Goal: Information Seeking & Learning: Check status

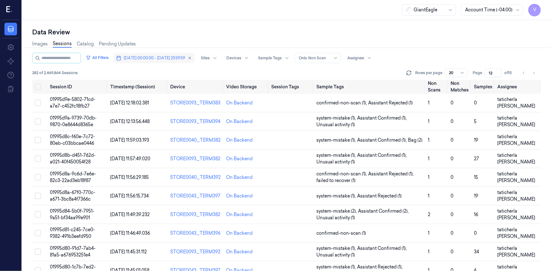
click at [152, 58] on span "[DATE] 00:00:00 - [DATE] 23:59:59" at bounding box center [154, 58] width 61 height 6
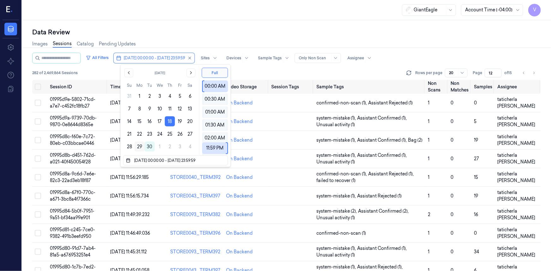
click at [139, 147] on button "29" at bounding box center [139, 147] width 10 height 10
click at [169, 121] on button "18" at bounding box center [170, 121] width 10 height 10
type input "[DATE] 00:00:00 - [DATE] 23:59:59"
click at [170, 119] on button "18" at bounding box center [170, 121] width 10 height 10
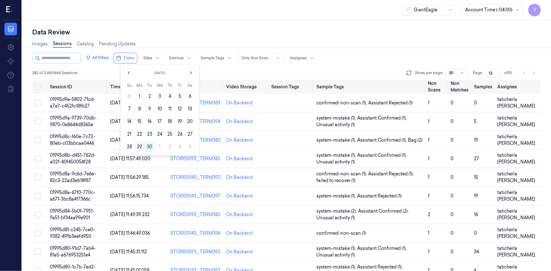
click at [138, 146] on button "29" at bounding box center [139, 147] width 10 height 10
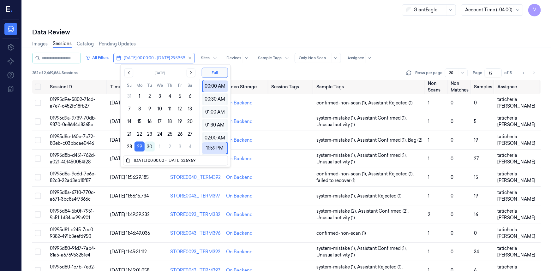
click at [218, 27] on div "Data Review Images Sessions Catalog Pending Updates All Filters [DATE] 00:00:00…" at bounding box center [286, 145] width 529 height 251
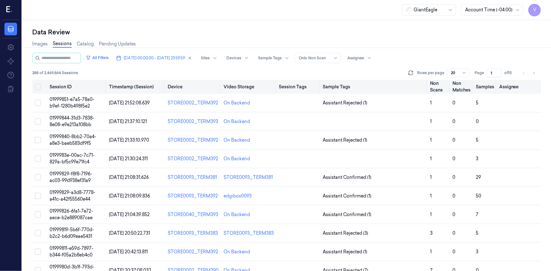
drag, startPoint x: 493, startPoint y: 72, endPoint x: 479, endPoint y: 80, distance: 15.6
click at [479, 80] on div "All Filters [DATE] 00:00:00 - [DATE] 23:59:59 Sites Devices Sample Tags Alert T…" at bounding box center [286, 162] width 508 height 218
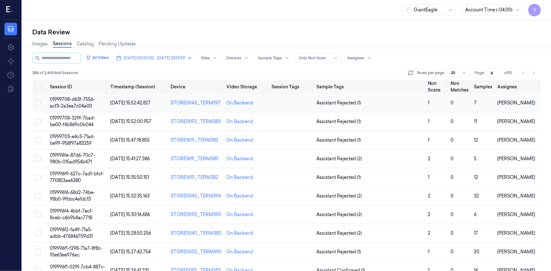
type input "8"
click at [78, 102] on span "01999708-d63f-7556-acf3-2a3ea7c04a00" at bounding box center [72, 103] width 45 height 12
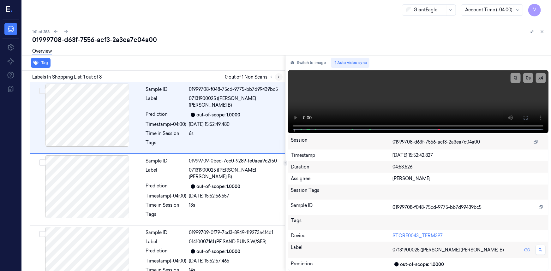
click at [279, 77] on icon at bounding box center [278, 77] width 1 height 2
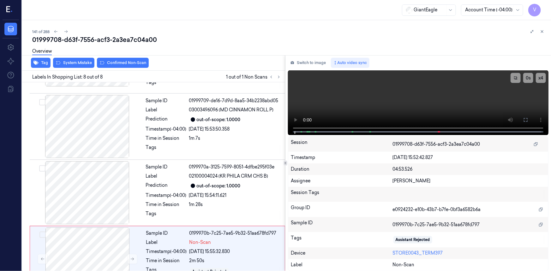
scroll to position [343, 0]
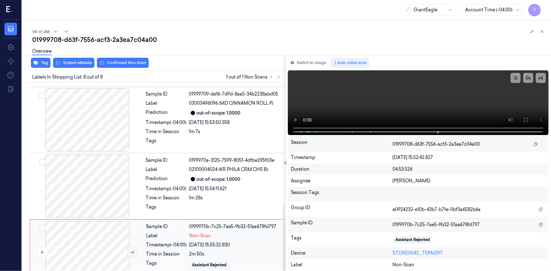
click at [133, 250] on icon at bounding box center [132, 252] width 4 height 4
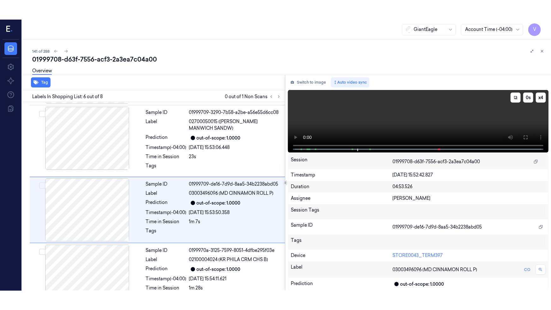
scroll to position [269, 0]
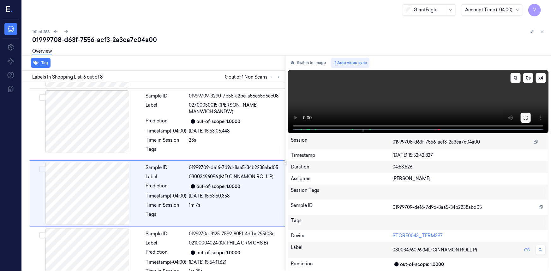
click at [521, 116] on button at bounding box center [525, 118] width 10 height 10
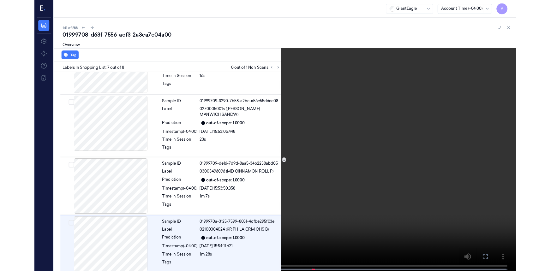
scroll to position [304, 0]
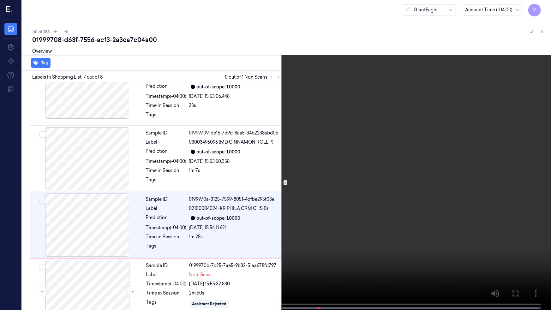
click at [0, 0] on icon at bounding box center [0, 0] width 0 height 0
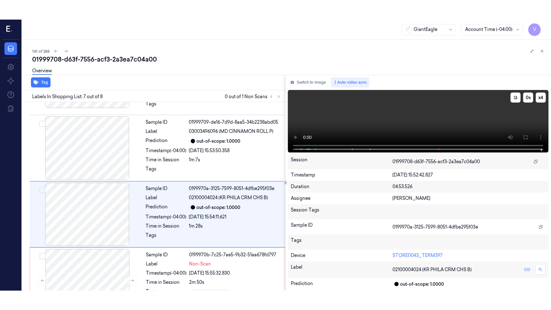
scroll to position [335, 0]
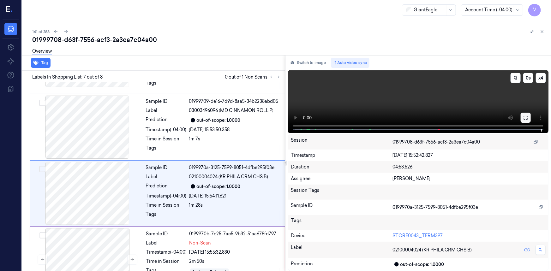
click at [521, 121] on button at bounding box center [525, 118] width 10 height 10
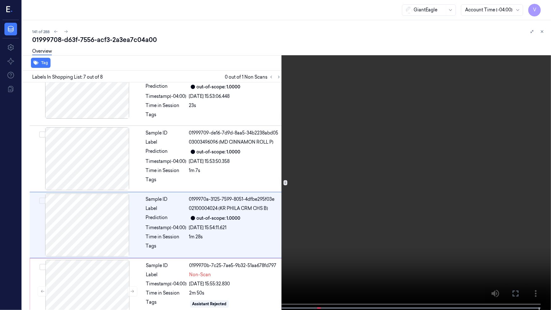
click at [0, 0] on icon at bounding box center [0, 0] width 0 height 0
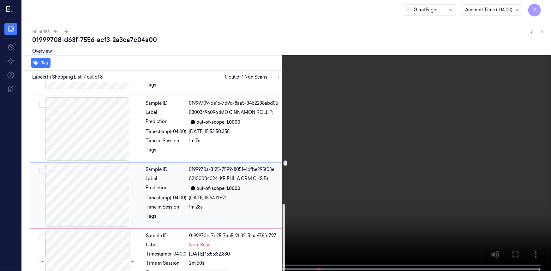
scroll to position [343, 0]
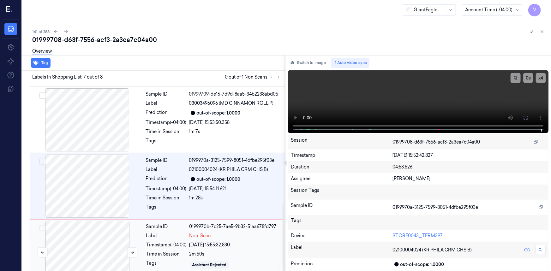
click at [101, 226] on div at bounding box center [87, 252] width 112 height 63
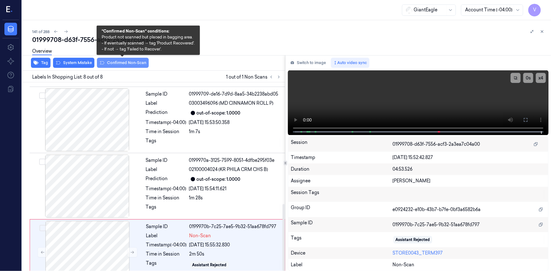
click at [123, 64] on button "Confirmed Non-Scan" at bounding box center [123, 63] width 52 height 10
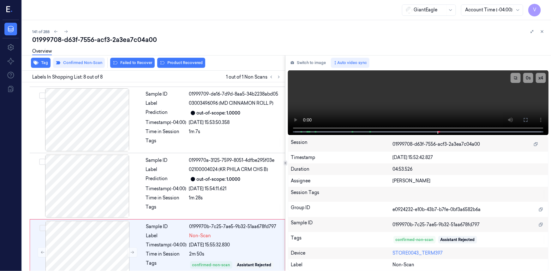
click at [541, 30] on button at bounding box center [542, 32] width 8 height 8
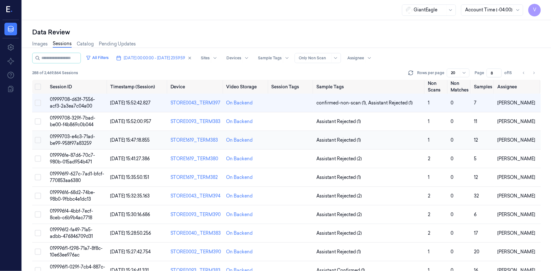
click at [69, 135] on span "01999703-e4c3-71ad-be99-958f97a83259" at bounding box center [72, 140] width 45 height 12
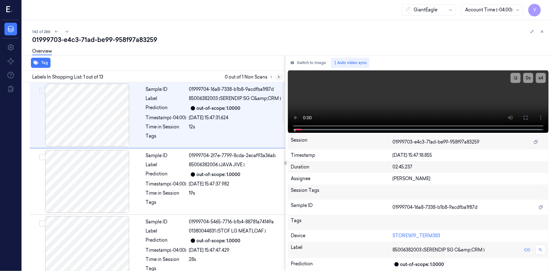
click at [278, 76] on icon at bounding box center [278, 77] width 1 height 2
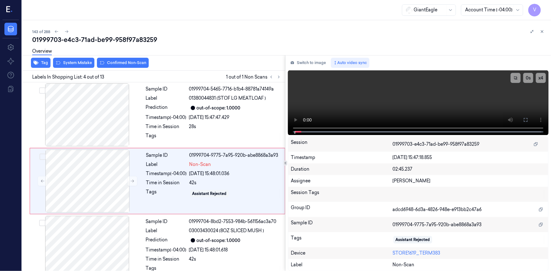
scroll to position [142, 0]
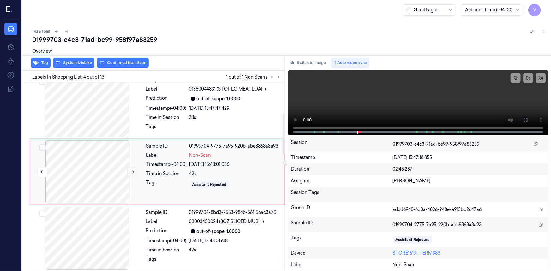
click at [133, 174] on icon at bounding box center [132, 172] width 3 height 3
click at [131, 174] on icon at bounding box center [132, 172] width 4 height 4
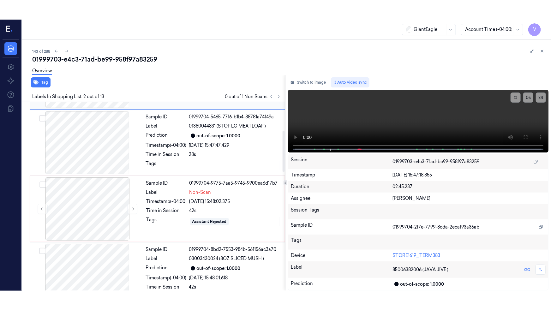
scroll to position [153, 0]
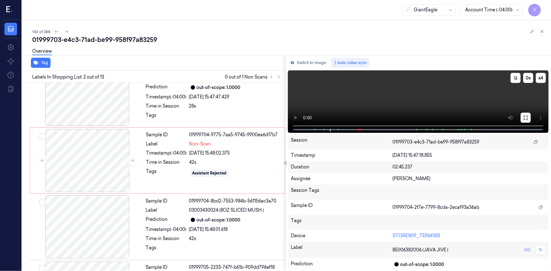
drag, startPoint x: 525, startPoint y: 117, endPoint x: 518, endPoint y: 142, distance: 26.1
click at [525, 117] on icon at bounding box center [525, 117] width 5 height 5
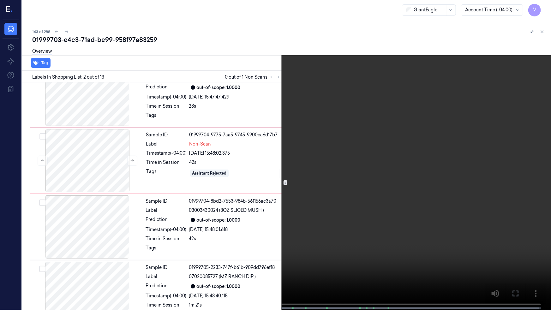
click at [372, 160] on video at bounding box center [275, 155] width 551 height 311
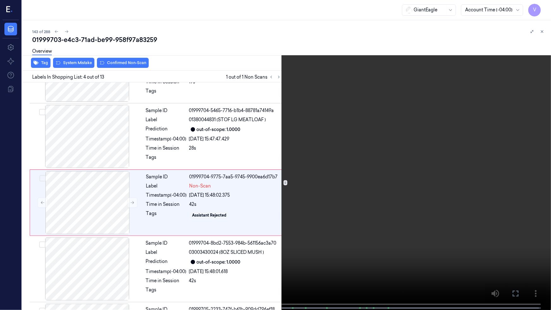
scroll to position [123, 0]
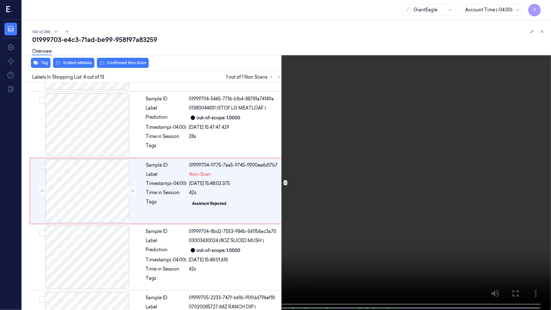
click at [470, 133] on video at bounding box center [275, 155] width 551 height 311
click at [541, 7] on button "x 4" at bounding box center [543, 8] width 10 height 10
click at [542, 7] on button "x 1" at bounding box center [543, 8] width 10 height 10
click at [0, 0] on icon at bounding box center [0, 0] width 0 height 0
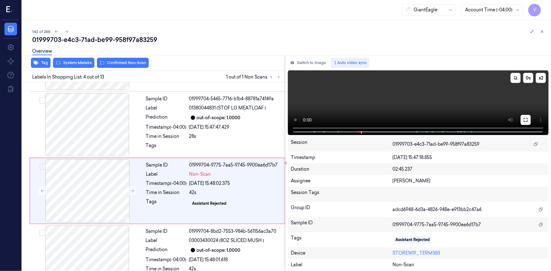
click at [524, 122] on icon at bounding box center [525, 119] width 5 height 5
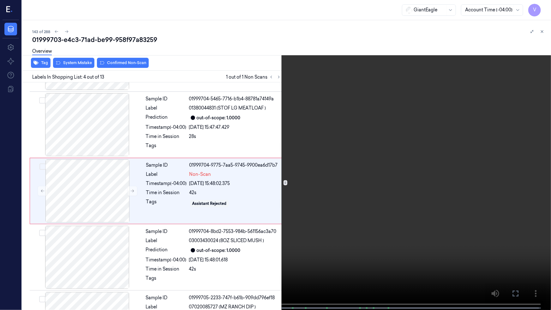
click at [446, 170] on video at bounding box center [275, 155] width 551 height 311
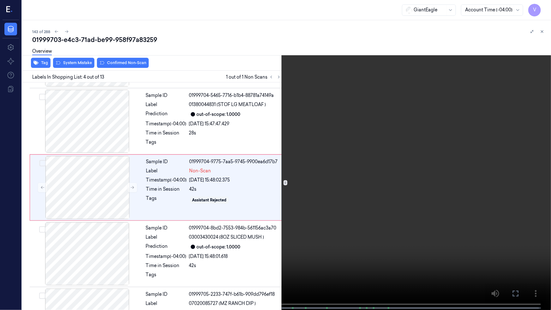
click at [369, 163] on video at bounding box center [275, 155] width 551 height 311
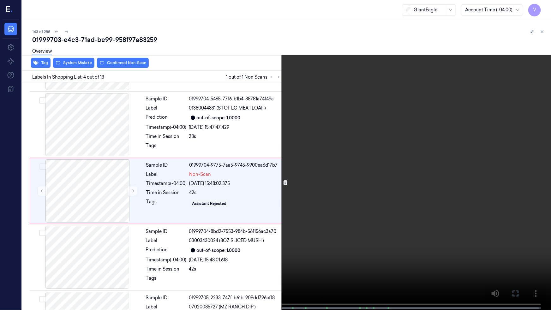
click at [342, 180] on video at bounding box center [275, 155] width 551 height 311
click at [547, 7] on button "x 2" at bounding box center [543, 8] width 10 height 10
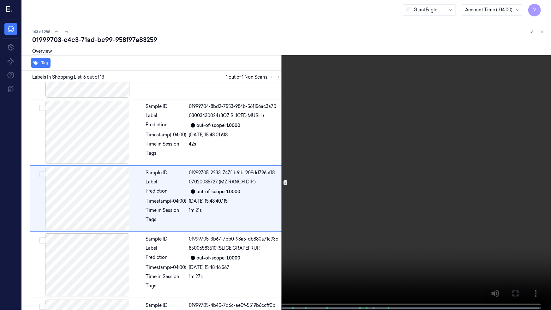
scroll to position [255, 0]
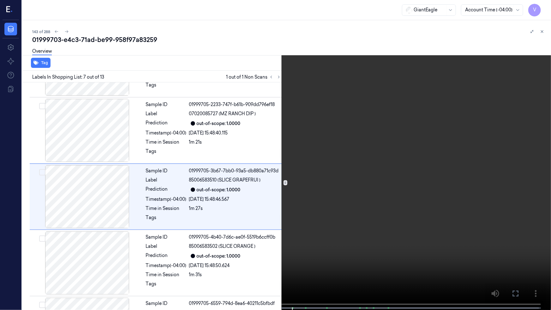
click at [266, 195] on video at bounding box center [275, 155] width 551 height 311
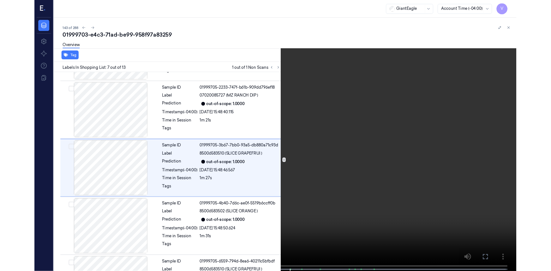
scroll to position [322, 0]
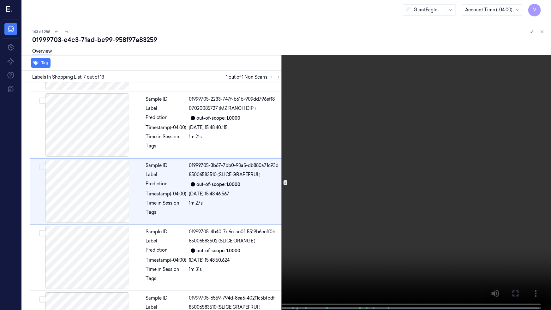
click at [0, 0] on icon at bounding box center [0, 0] width 0 height 0
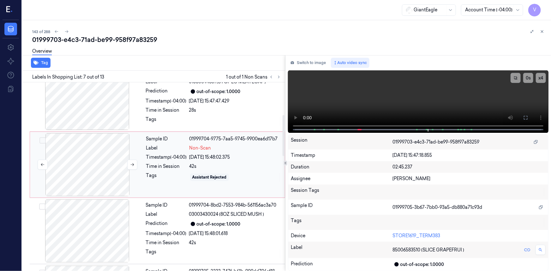
click at [76, 145] on div at bounding box center [87, 164] width 112 height 63
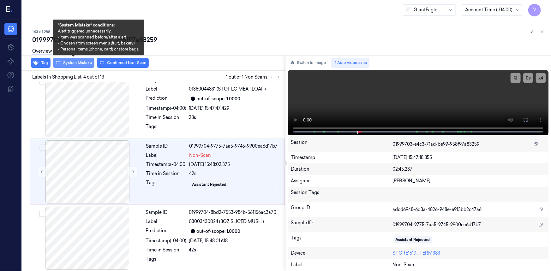
click at [79, 63] on button "System Mistake" at bounding box center [73, 63] width 41 height 10
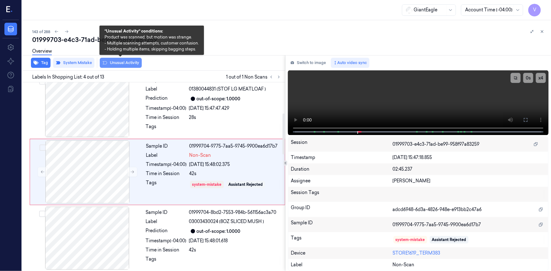
click at [126, 62] on button "Unusual Activity" at bounding box center [121, 63] width 42 height 10
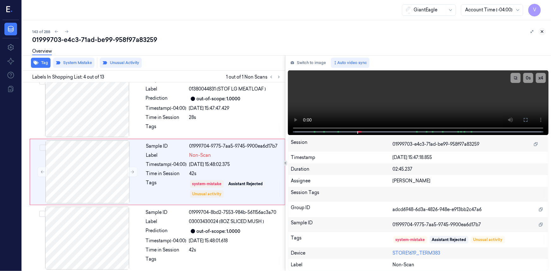
click at [541, 29] on icon at bounding box center [542, 31] width 4 height 4
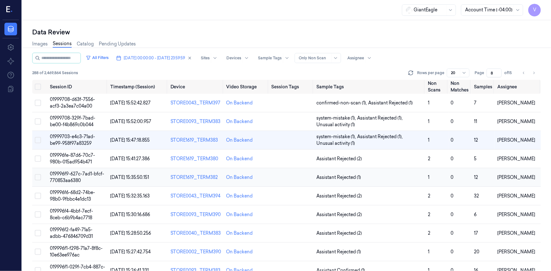
click at [72, 177] on td "019996f9-627c-7ad1-bfcf-770853aa6380" at bounding box center [77, 177] width 60 height 19
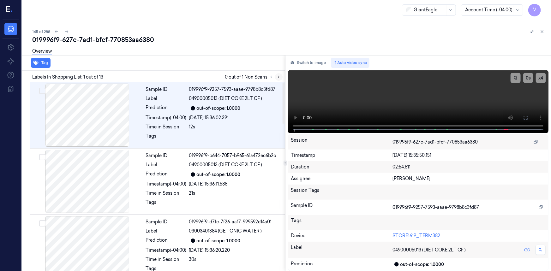
click at [279, 76] on icon at bounding box center [278, 77] width 4 height 4
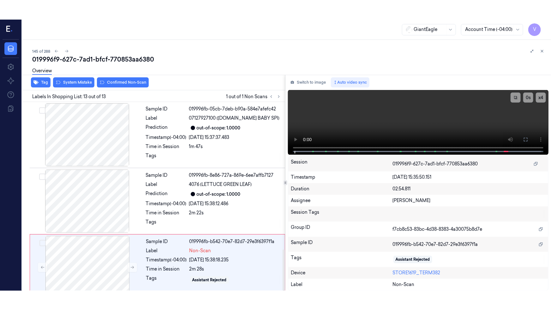
scroll to position [674, 0]
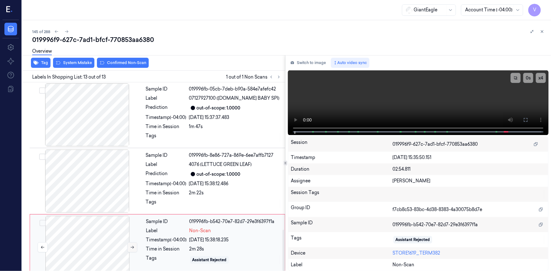
click at [133, 246] on icon at bounding box center [132, 247] width 3 height 3
click at [131, 246] on icon at bounding box center [132, 247] width 3 height 3
click at [522, 122] on button at bounding box center [525, 120] width 10 height 10
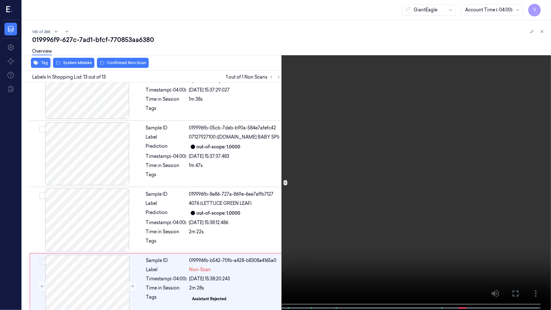
click at [396, 163] on video at bounding box center [275, 155] width 551 height 311
click at [351, 180] on video at bounding box center [275, 155] width 551 height 311
click at [325, 182] on video at bounding box center [275, 155] width 551 height 311
click at [338, 199] on video at bounding box center [275, 155] width 551 height 311
click at [0, 0] on icon at bounding box center [0, 0] width 0 height 0
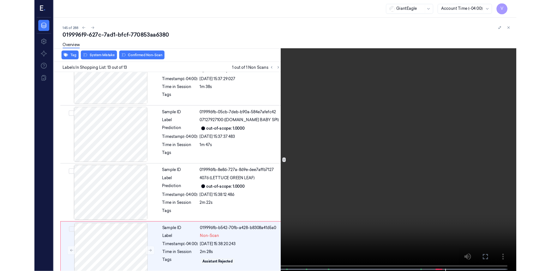
scroll to position [674, 0]
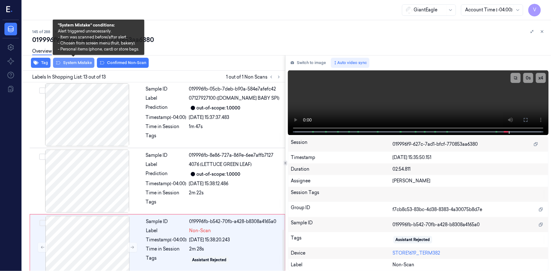
click at [81, 63] on button "System Mistake" at bounding box center [73, 63] width 41 height 10
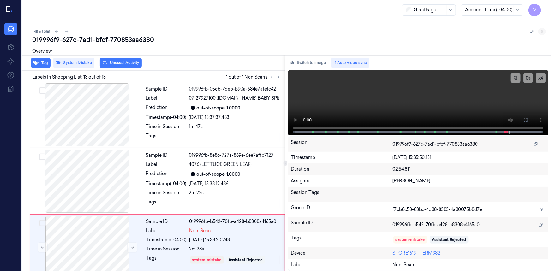
click at [540, 30] on icon at bounding box center [542, 31] width 4 height 4
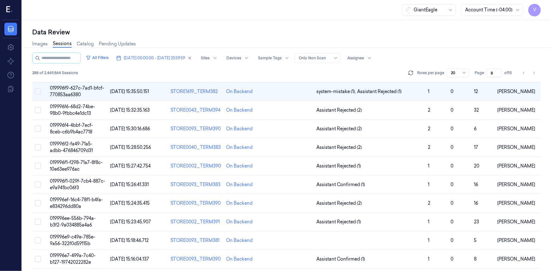
scroll to position [21, 0]
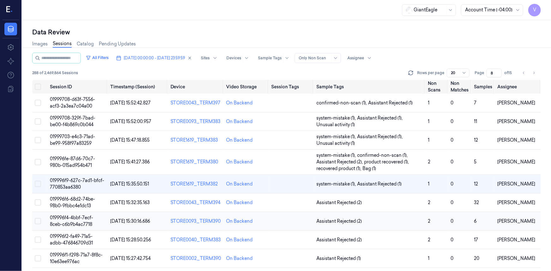
click at [79, 219] on span "019996f4-4bbf-7ecf-8ceb-c6b9b4ac7718" at bounding box center [71, 221] width 43 height 12
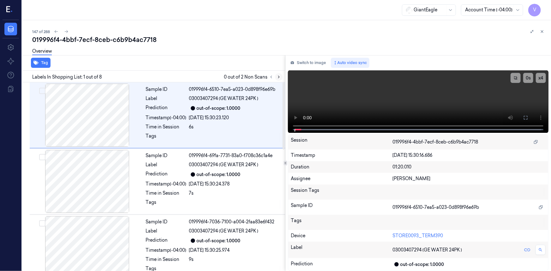
click at [277, 76] on icon at bounding box center [278, 77] width 4 height 4
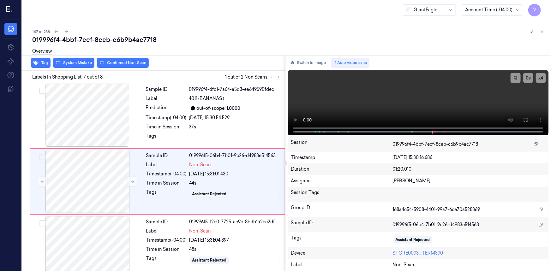
scroll to position [335, 0]
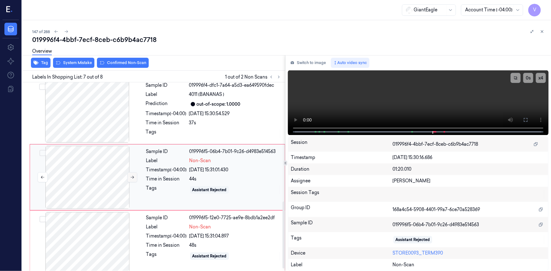
click at [130, 177] on icon at bounding box center [132, 177] width 4 height 4
click at [401, 109] on video at bounding box center [418, 102] width 260 height 65
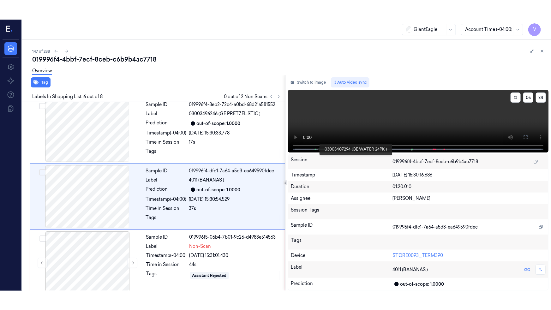
scroll to position [269, 0]
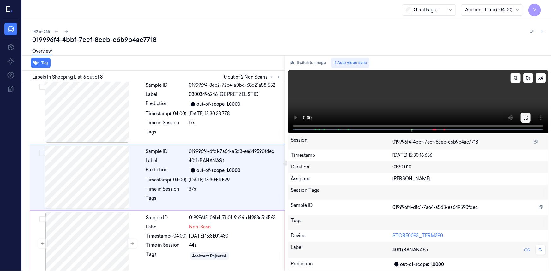
click at [529, 121] on button at bounding box center [525, 118] width 10 height 10
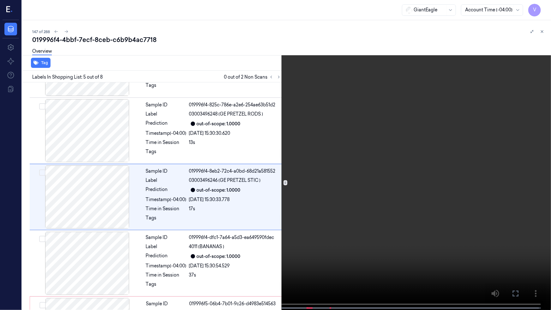
scroll to position [184, 0]
click at [210, 246] on video at bounding box center [275, 155] width 551 height 311
click at [325, 257] on video at bounding box center [275, 155] width 551 height 311
click at [317, 252] on video at bounding box center [275, 155] width 551 height 311
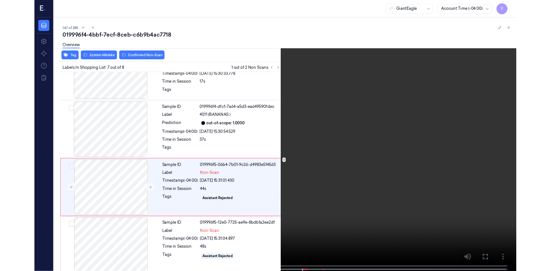
scroll to position [304, 0]
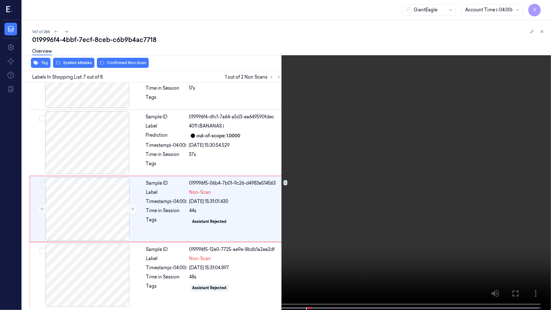
click at [315, 259] on video at bounding box center [275, 155] width 551 height 311
click at [339, 237] on video at bounding box center [275, 155] width 551 height 311
click at [344, 235] on video at bounding box center [275, 155] width 551 height 311
click at [0, 0] on icon at bounding box center [0, 0] width 0 height 0
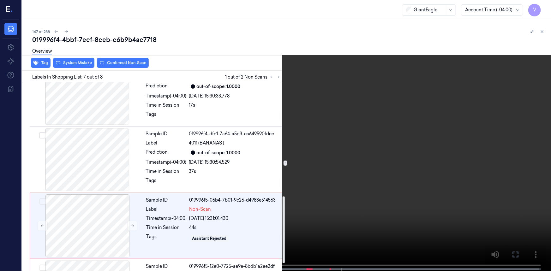
scroll to position [343, 0]
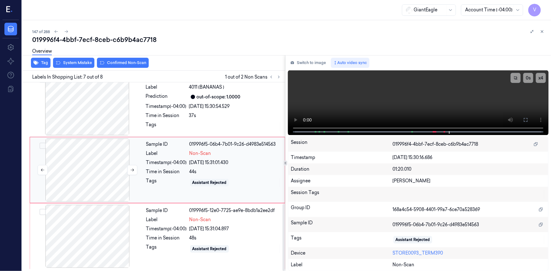
click at [97, 167] on div at bounding box center [87, 170] width 112 height 63
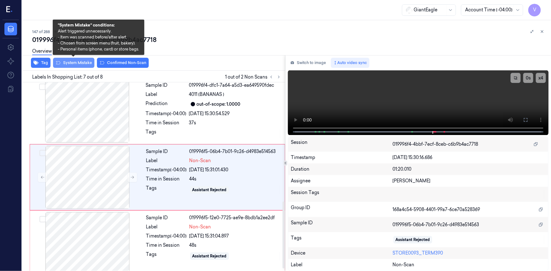
click at [80, 66] on button "System Mistake" at bounding box center [73, 63] width 41 height 10
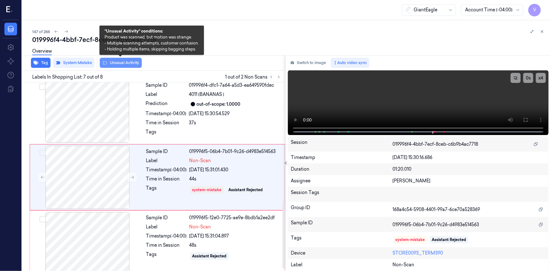
click at [120, 62] on button "Unusual Activity" at bounding box center [121, 63] width 42 height 10
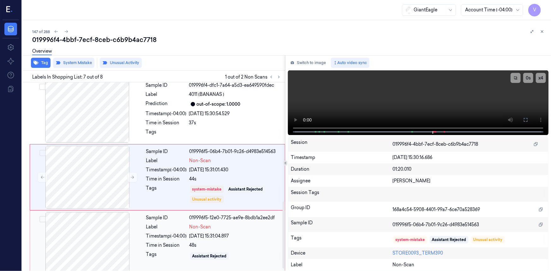
click at [93, 230] on div at bounding box center [87, 243] width 112 height 63
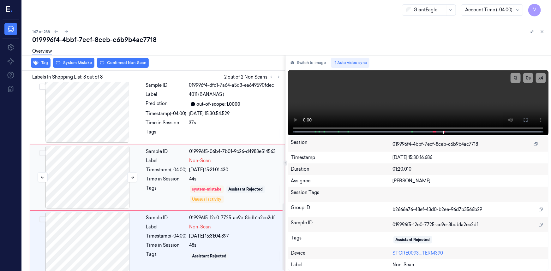
scroll to position [343, 0]
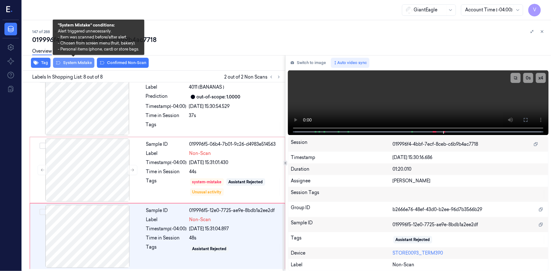
click at [80, 62] on button "System Mistake" at bounding box center [73, 63] width 41 height 10
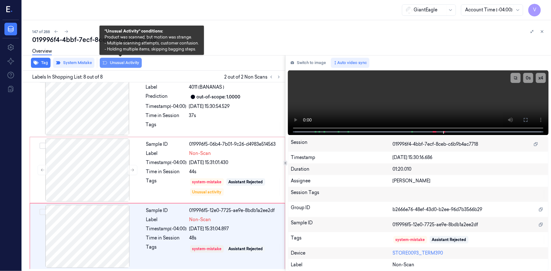
click at [123, 60] on button "Unusual Activity" at bounding box center [121, 63] width 42 height 10
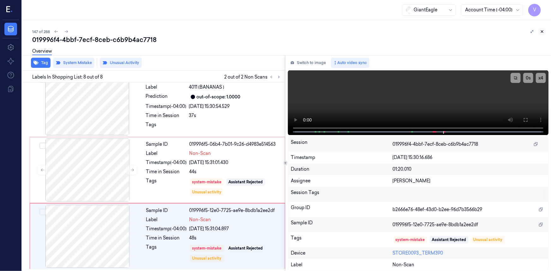
click at [543, 34] on button at bounding box center [542, 32] width 8 height 8
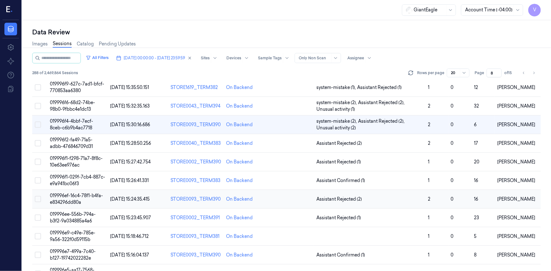
scroll to position [115, 0]
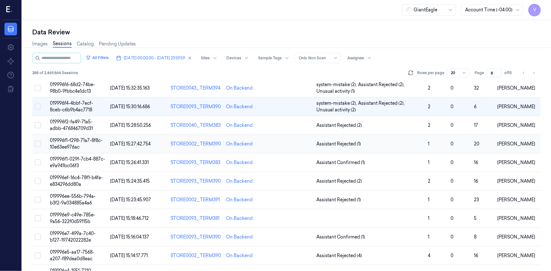
click at [72, 137] on td "019996f1-f298-71a7-8f8c-10e63ee976ac" at bounding box center [77, 144] width 60 height 19
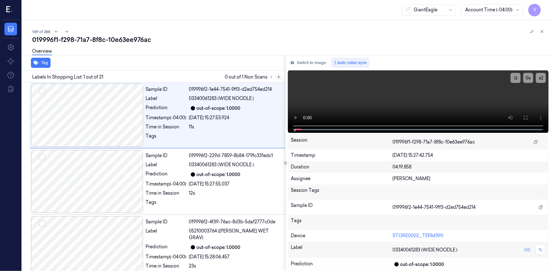
click at [279, 77] on icon at bounding box center [278, 77] width 4 height 4
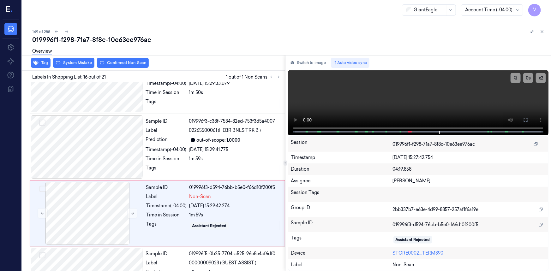
scroll to position [931, 0]
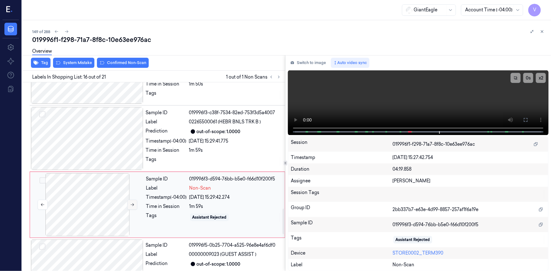
click at [133, 204] on icon at bounding box center [132, 205] width 3 height 3
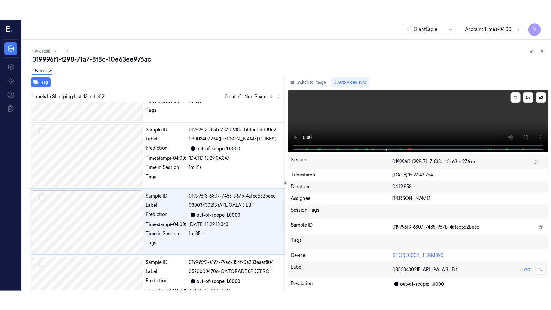
scroll to position [733, 0]
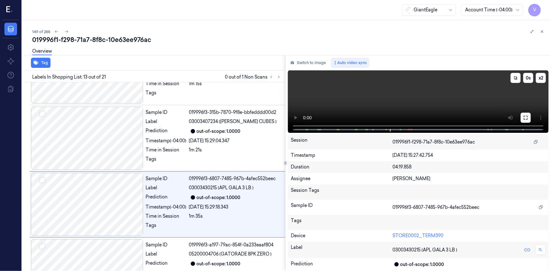
click at [521, 117] on button at bounding box center [525, 118] width 10 height 10
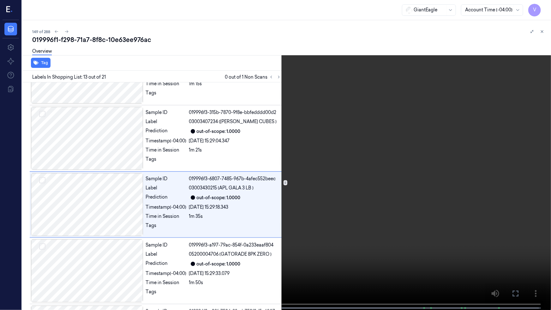
click at [385, 175] on video at bounding box center [275, 155] width 551 height 311
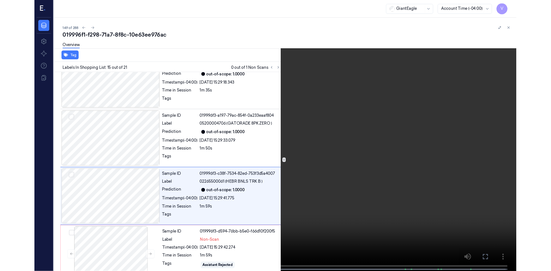
scroll to position [846, 0]
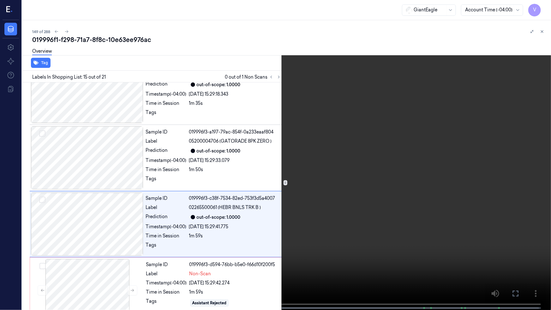
click at [320, 210] on video at bounding box center [275, 155] width 551 height 311
click at [338, 187] on video at bounding box center [275, 155] width 551 height 311
click at [353, 188] on video at bounding box center [275, 155] width 551 height 311
click at [333, 187] on video at bounding box center [275, 155] width 551 height 311
click at [0, 0] on icon at bounding box center [0, 0] width 0 height 0
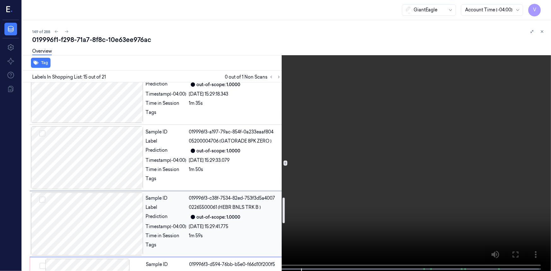
scroll to position [874, 0]
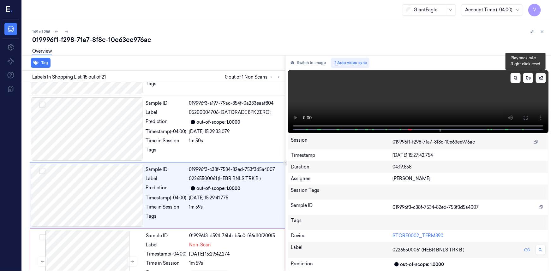
click at [541, 77] on button "x 2" at bounding box center [541, 78] width 10 height 10
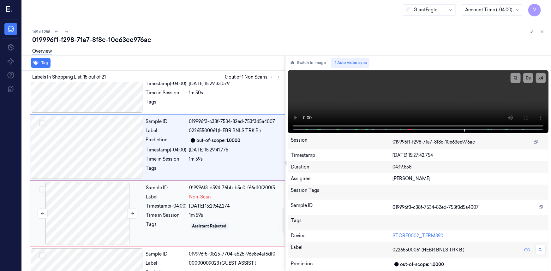
click at [78, 182] on div at bounding box center [87, 213] width 112 height 63
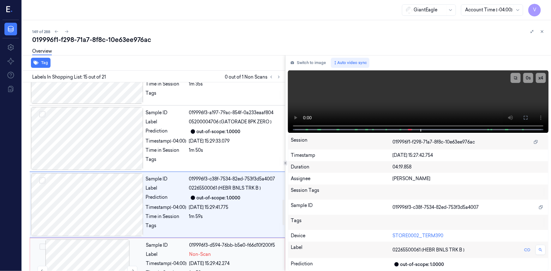
click at [107, 240] on div at bounding box center [87, 271] width 112 height 63
click at [94, 242] on div at bounding box center [87, 271] width 112 height 63
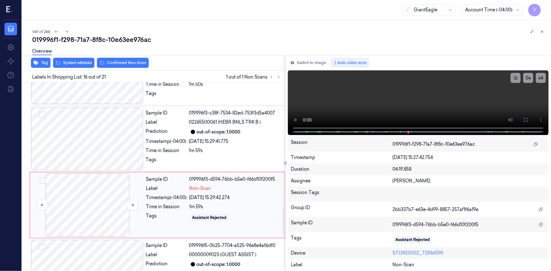
scroll to position [931, 0]
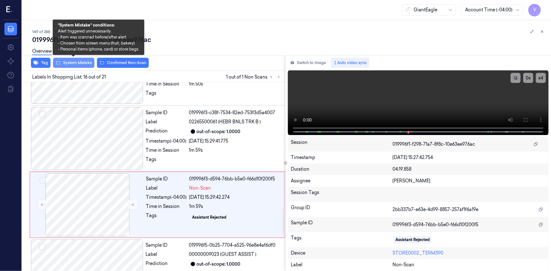
click at [82, 61] on button "System Mistake" at bounding box center [73, 63] width 41 height 10
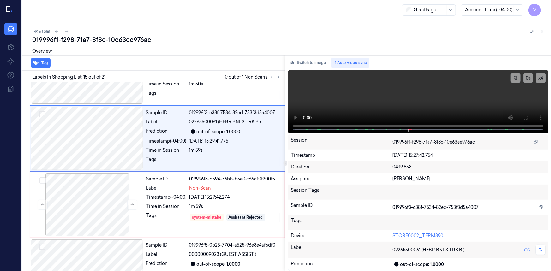
scroll to position [865, 0]
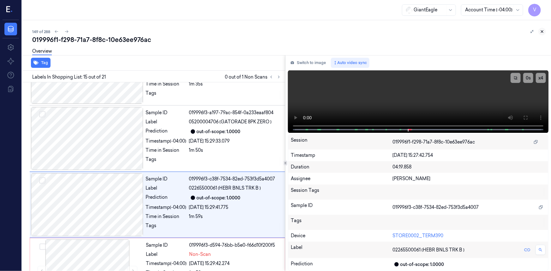
click at [540, 30] on icon at bounding box center [542, 31] width 4 height 4
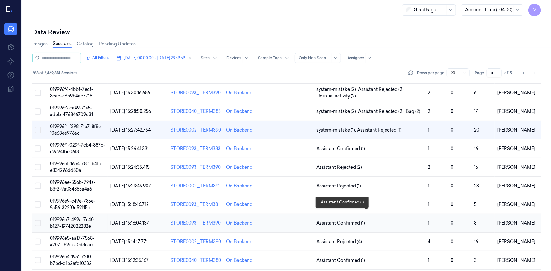
scroll to position [115, 0]
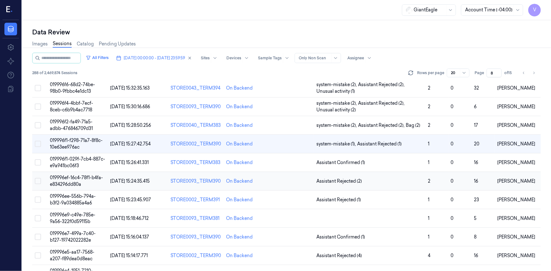
click at [76, 177] on span "019996ef-16c4-78f1-b4fa-e834296dd80a" at bounding box center [76, 181] width 53 height 12
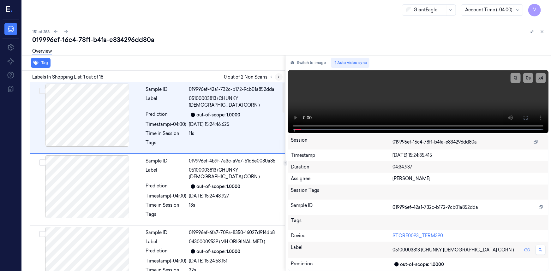
click at [279, 78] on icon at bounding box center [278, 77] width 4 height 4
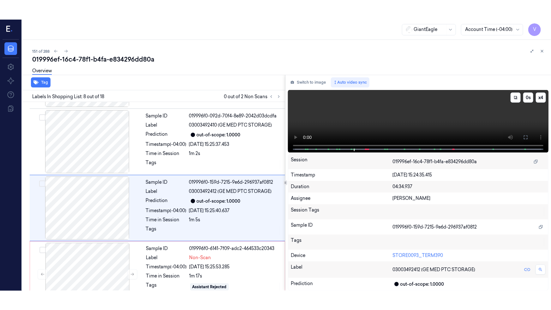
scroll to position [402, 0]
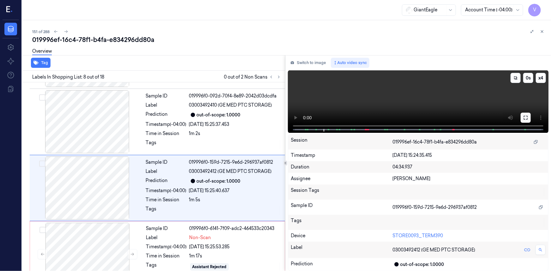
click at [526, 117] on icon at bounding box center [525, 117] width 5 height 5
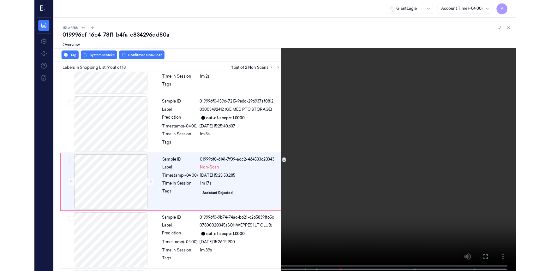
scroll to position [448, 0]
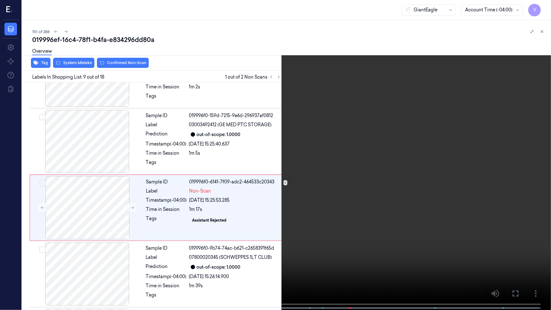
click at [0, 0] on icon at bounding box center [0, 0] width 0 height 0
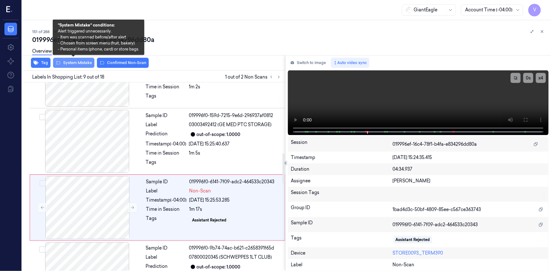
click at [82, 62] on button "System Mistake" at bounding box center [73, 63] width 41 height 10
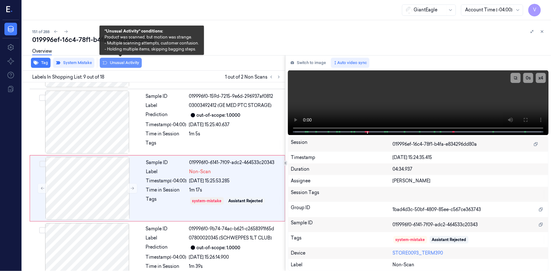
click at [117, 64] on button "Unusual Activity" at bounding box center [121, 63] width 42 height 10
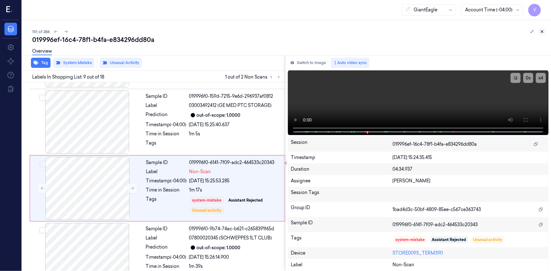
click at [541, 31] on icon at bounding box center [542, 32] width 2 height 2
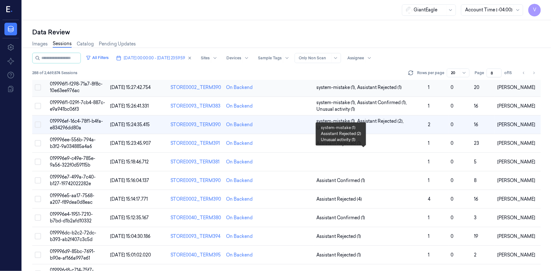
scroll to position [172, 0]
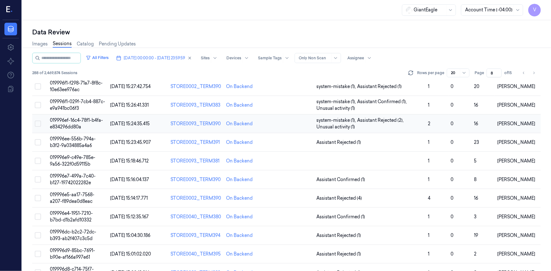
click at [70, 126] on span "019996ef-16c4-78f1-b4fa-e834296dd80a" at bounding box center [76, 123] width 53 height 12
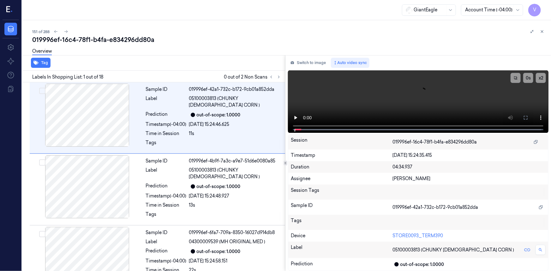
scroll to position [21, 0]
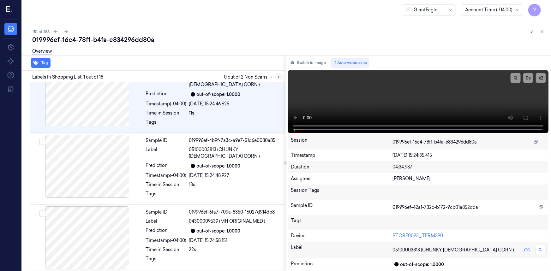
click at [280, 76] on icon at bounding box center [278, 77] width 4 height 4
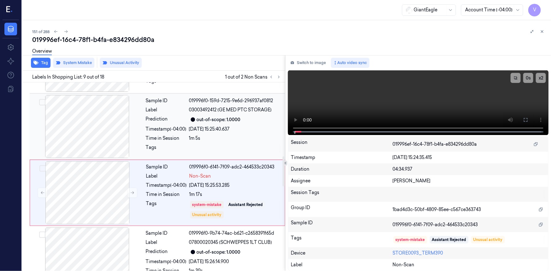
scroll to position [468, 0]
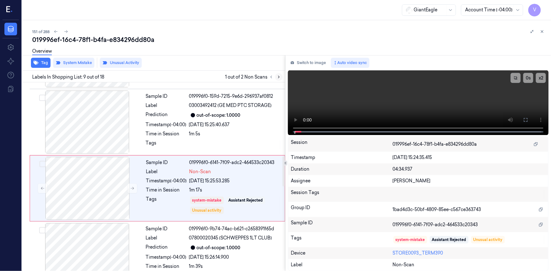
click at [278, 76] on icon at bounding box center [278, 77] width 4 height 4
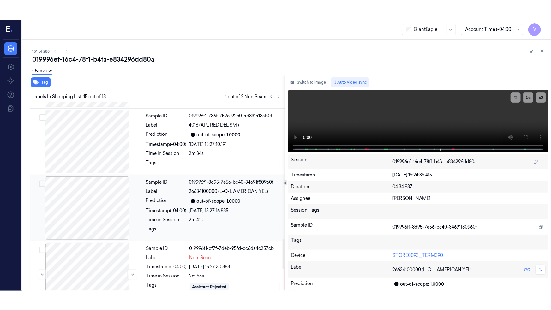
scroll to position [865, 0]
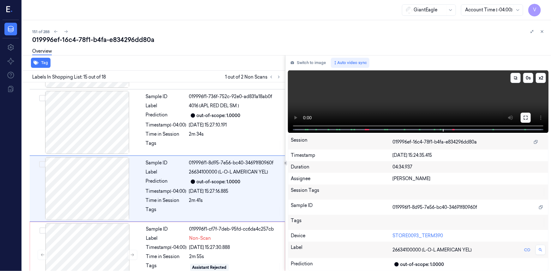
click at [524, 118] on icon at bounding box center [525, 117] width 5 height 5
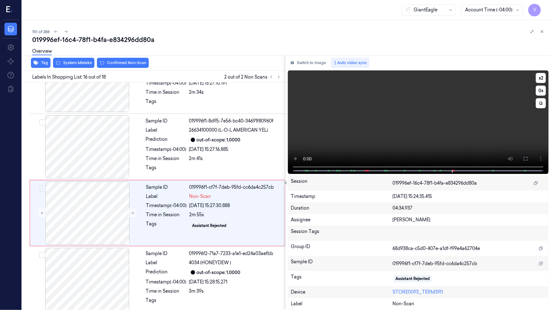
scroll to position [912, 0]
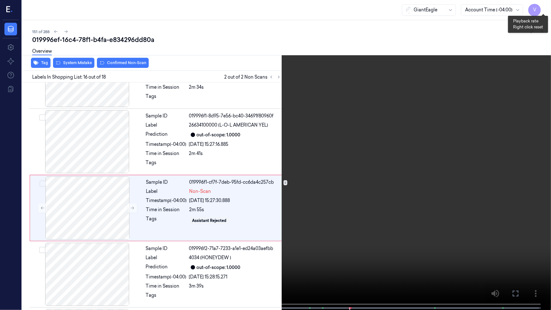
click at [542, 5] on button "x 2" at bounding box center [543, 8] width 10 height 10
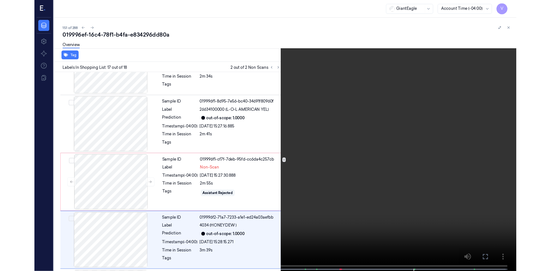
scroll to position [966, 0]
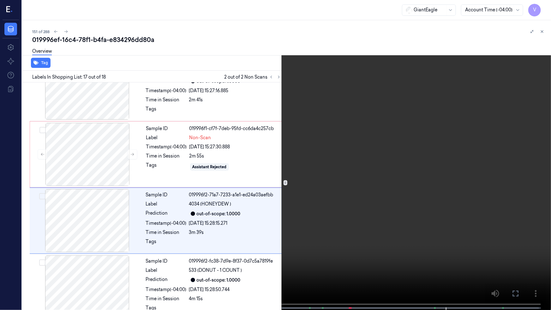
click at [334, 235] on video at bounding box center [275, 155] width 551 height 311
click at [0, 0] on icon at bounding box center [0, 0] width 0 height 0
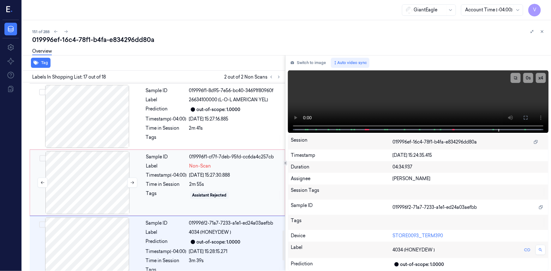
click at [78, 164] on div at bounding box center [87, 182] width 112 height 63
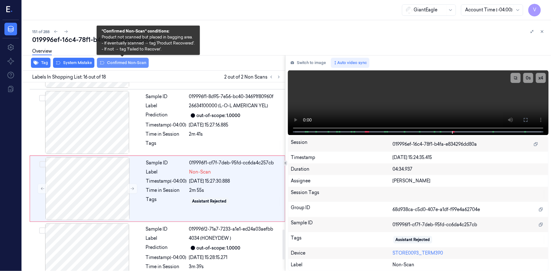
click at [120, 62] on button "Confirmed Non-Scan" at bounding box center [123, 63] width 52 height 10
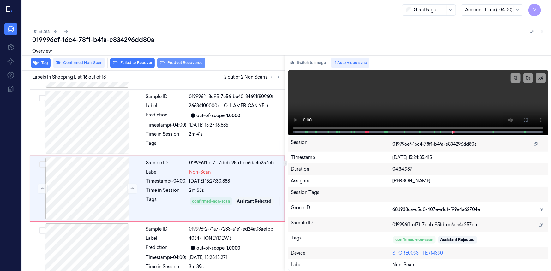
click at [170, 62] on button "Product Recovered" at bounding box center [181, 63] width 48 height 10
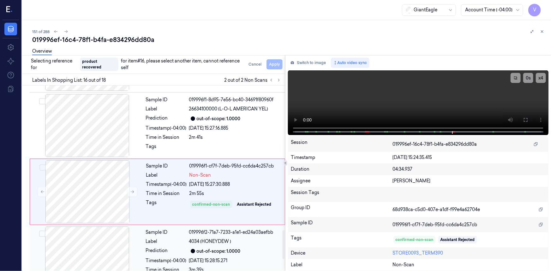
click at [101, 230] on div at bounding box center [87, 258] width 112 height 63
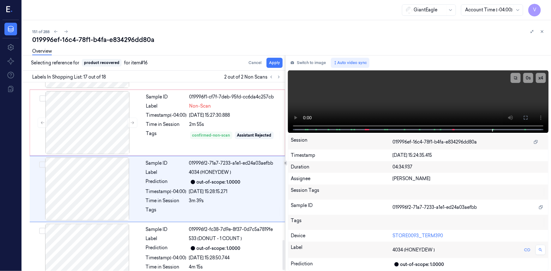
scroll to position [997, 0]
click at [275, 62] on button "Apply" at bounding box center [274, 63] width 16 height 10
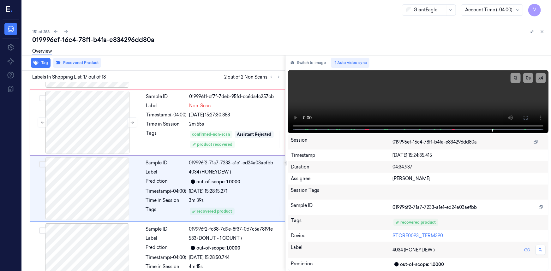
drag, startPoint x: 540, startPoint y: 31, endPoint x: 545, endPoint y: 34, distance: 5.8
click at [541, 31] on icon at bounding box center [542, 31] width 4 height 4
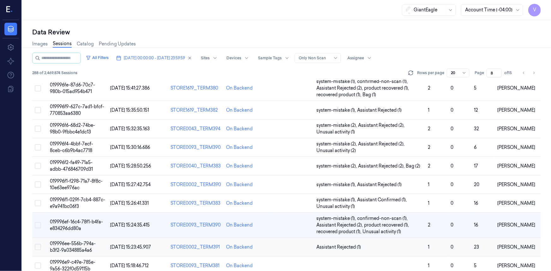
scroll to position [172, 0]
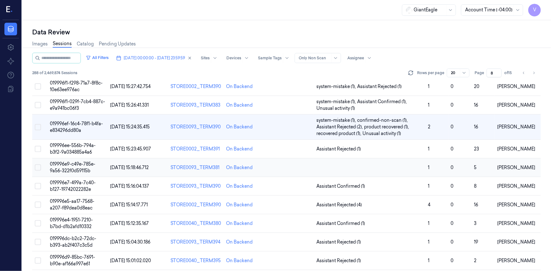
click at [65, 169] on span "019996e9-c49e-785e-9a56-322f0d59115b" at bounding box center [72, 167] width 45 height 12
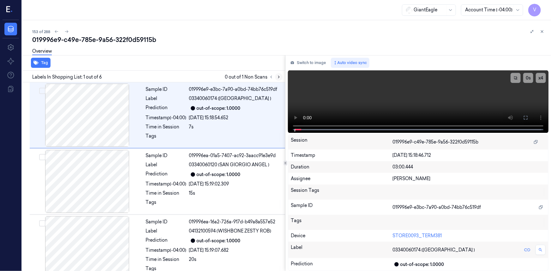
click at [277, 76] on icon at bounding box center [278, 77] width 4 height 4
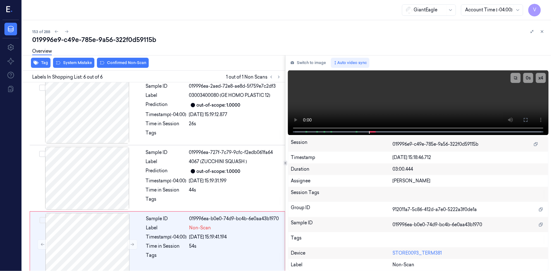
scroll to position [210, 0]
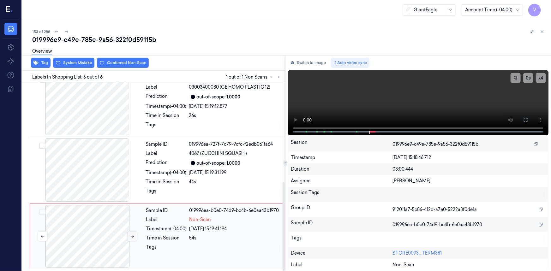
click at [132, 235] on icon at bounding box center [132, 236] width 4 height 4
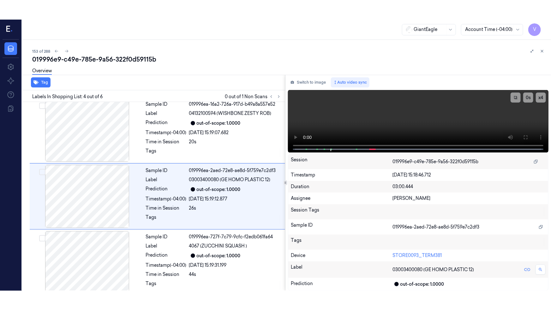
scroll to position [137, 0]
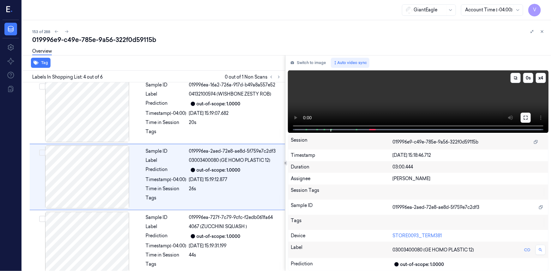
click at [525, 117] on icon at bounding box center [525, 117] width 5 height 5
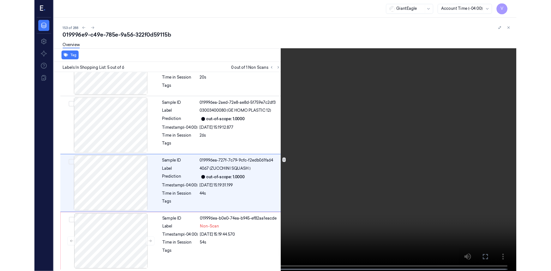
scroll to position [171, 0]
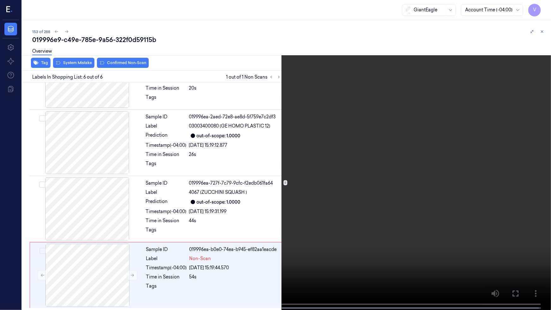
click at [0, 0] on icon at bounding box center [0, 0] width 0 height 0
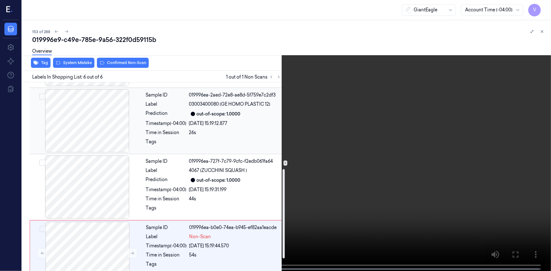
scroll to position [210, 0]
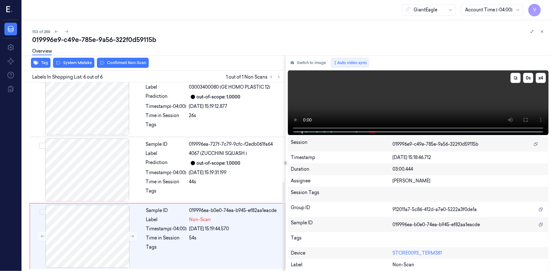
click at [336, 101] on video at bounding box center [418, 102] width 260 height 65
click at [99, 221] on div at bounding box center [87, 236] width 112 height 63
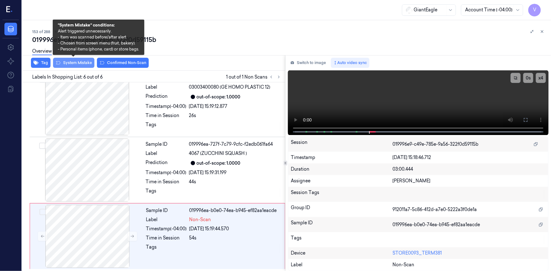
click at [82, 63] on button "System Mistake" at bounding box center [73, 63] width 41 height 10
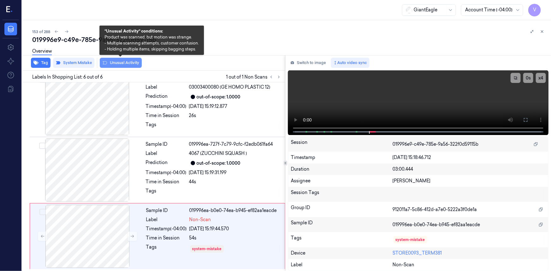
click at [113, 63] on button "Unusual Activity" at bounding box center [121, 63] width 42 height 10
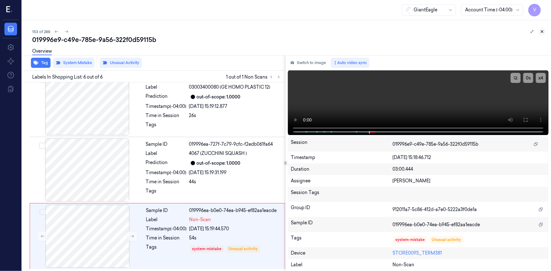
click at [541, 32] on icon at bounding box center [542, 32] width 2 height 2
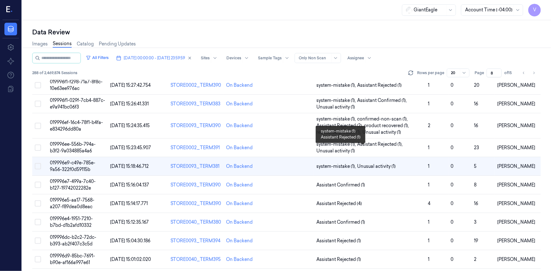
scroll to position [212, 0]
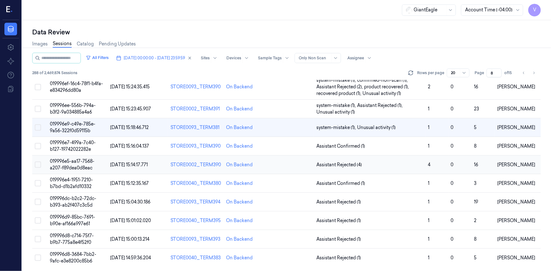
click at [67, 160] on span "019996e5-aa17-7568-a207-f89dea0d8eac" at bounding box center [72, 164] width 44 height 12
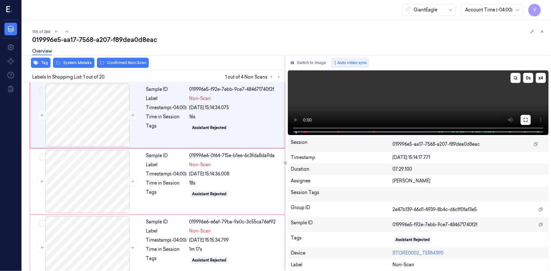
click at [524, 121] on icon at bounding box center [526, 120] width 4 height 4
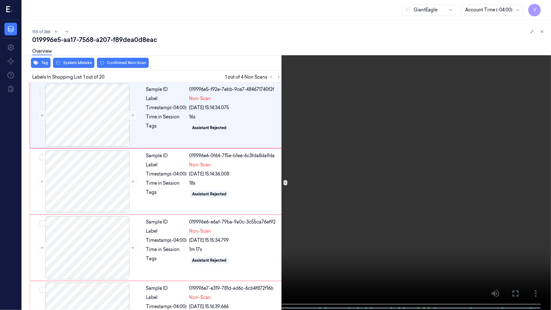
click at [356, 170] on video at bounding box center [275, 155] width 551 height 311
click at [205, 168] on video at bounding box center [275, 155] width 551 height 311
drag, startPoint x: 539, startPoint y: 6, endPoint x: 540, endPoint y: 9, distance: 3.6
click at [539, 7] on button "x 4" at bounding box center [543, 8] width 10 height 10
drag, startPoint x: 542, startPoint y: 7, endPoint x: 518, endPoint y: 26, distance: 30.4
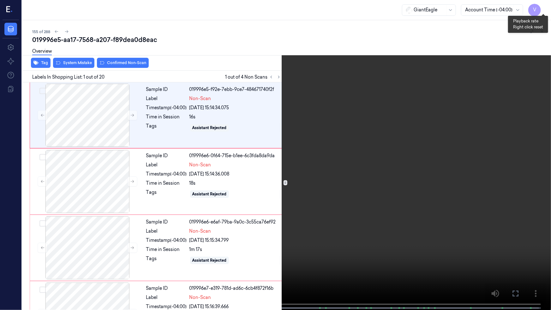
click at [542, 7] on button "x 1" at bounding box center [543, 8] width 10 height 10
click at [398, 90] on video at bounding box center [275, 155] width 551 height 311
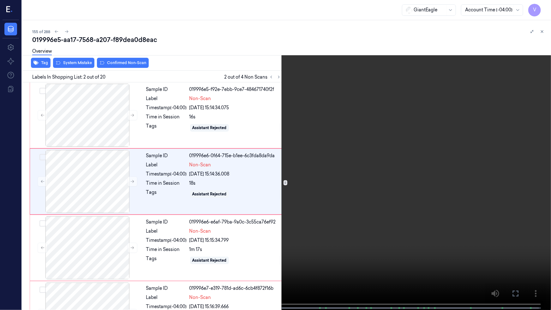
click at [337, 111] on video at bounding box center [275, 155] width 551 height 311
click at [0, 0] on icon at bounding box center [0, 0] width 0 height 0
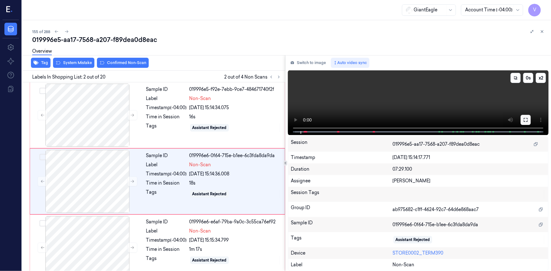
click at [526, 121] on icon at bounding box center [525, 119] width 5 height 5
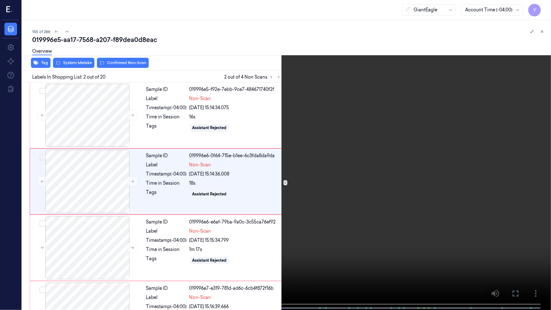
click at [401, 144] on video at bounding box center [275, 155] width 551 height 311
click at [542, 4] on button "x 2" at bounding box center [543, 8] width 10 height 10
click at [0, 0] on icon at bounding box center [0, 0] width 0 height 0
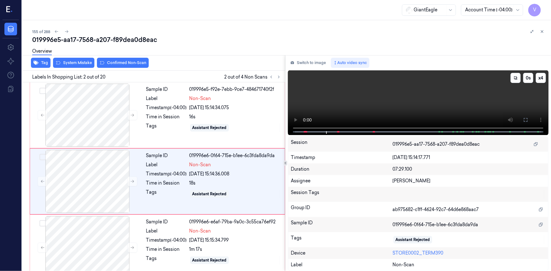
click at [525, 117] on button at bounding box center [525, 120] width 10 height 10
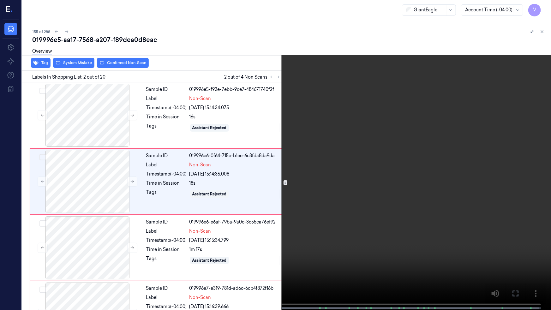
click at [372, 162] on video at bounding box center [275, 155] width 551 height 311
click at [543, 7] on button "x 4" at bounding box center [543, 8] width 10 height 10
click at [540, 5] on button "x 1" at bounding box center [543, 8] width 10 height 10
click at [267, 156] on video at bounding box center [275, 155] width 551 height 311
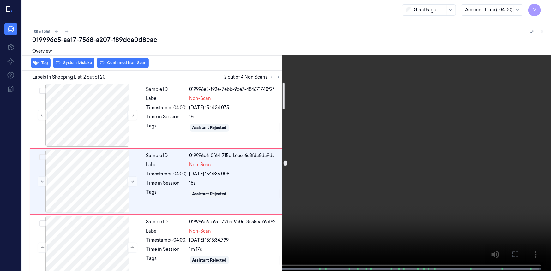
click at [353, 104] on video at bounding box center [275, 136] width 551 height 272
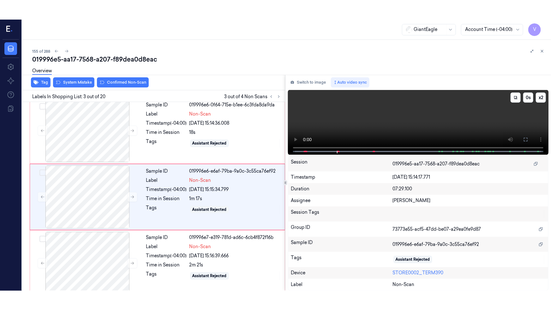
scroll to position [71, 0]
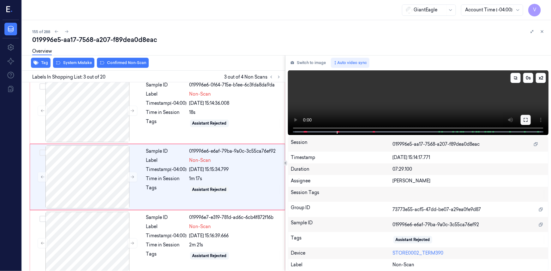
click at [524, 121] on icon at bounding box center [526, 120] width 4 height 4
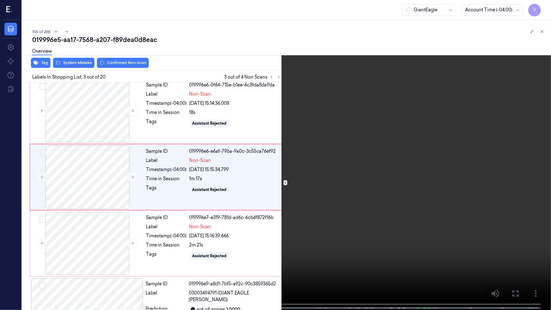
click at [353, 164] on video at bounding box center [275, 155] width 551 height 311
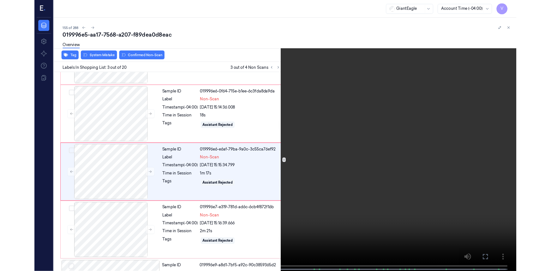
scroll to position [51, 0]
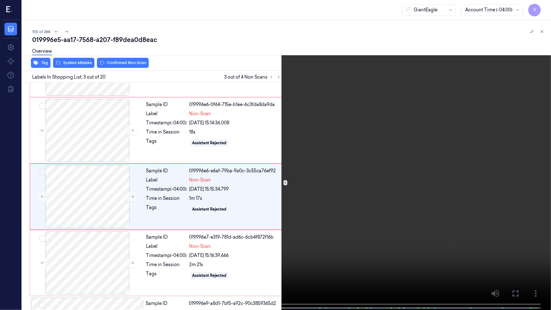
click at [332, 172] on video at bounding box center [275, 155] width 551 height 311
click at [228, 258] on video at bounding box center [275, 155] width 551 height 311
click at [344, 200] on video at bounding box center [275, 155] width 551 height 311
click at [350, 199] on video at bounding box center [275, 155] width 551 height 311
click at [362, 198] on video at bounding box center [275, 155] width 551 height 311
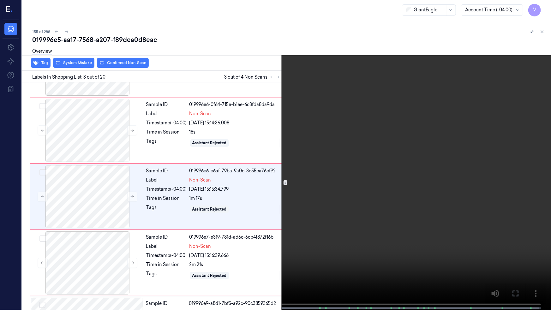
click at [0, 0] on icon at bounding box center [0, 0] width 0 height 0
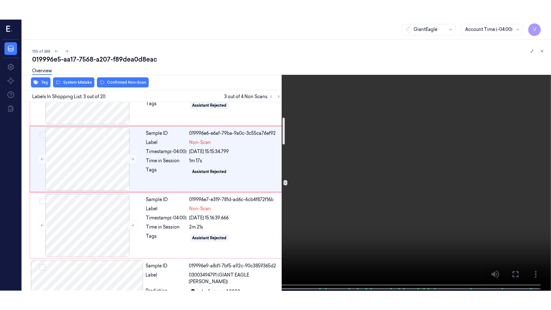
scroll to position [109, 0]
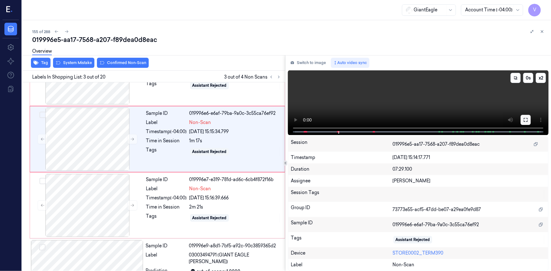
click at [525, 120] on icon at bounding box center [525, 119] width 5 height 5
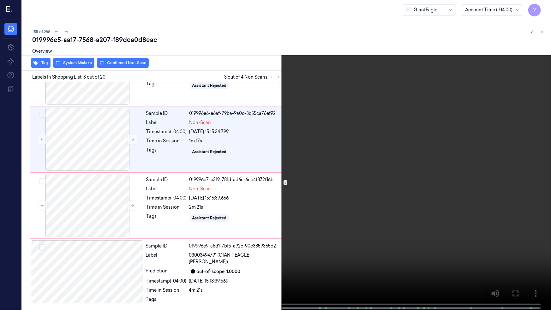
click at [415, 188] on video at bounding box center [275, 155] width 551 height 311
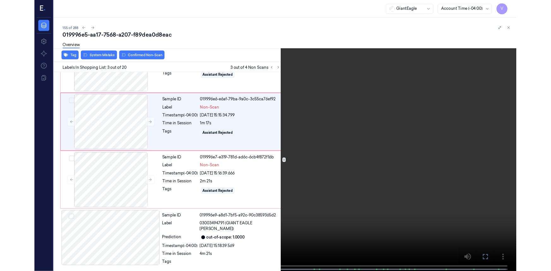
scroll to position [51, 0]
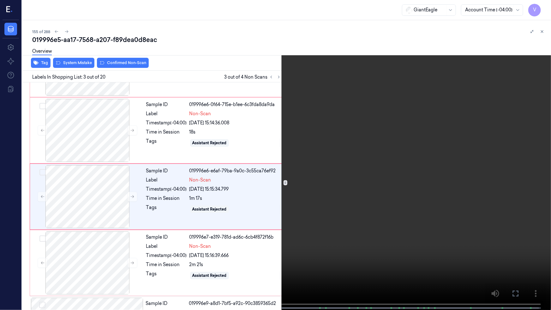
click at [231, 219] on video at bounding box center [275, 155] width 551 height 311
click at [0, 0] on icon at bounding box center [0, 0] width 0 height 0
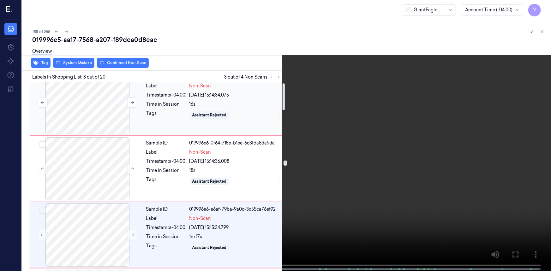
scroll to position [0, 0]
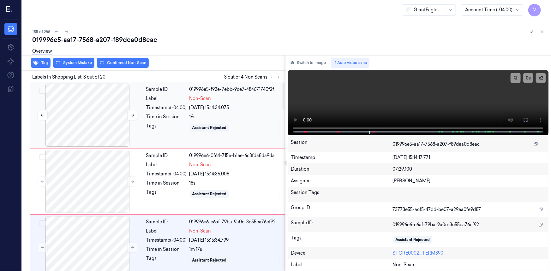
click at [98, 103] on div at bounding box center [87, 115] width 112 height 63
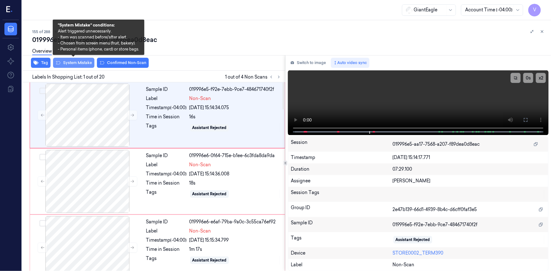
click at [78, 64] on button "System Mistake" at bounding box center [73, 63] width 41 height 10
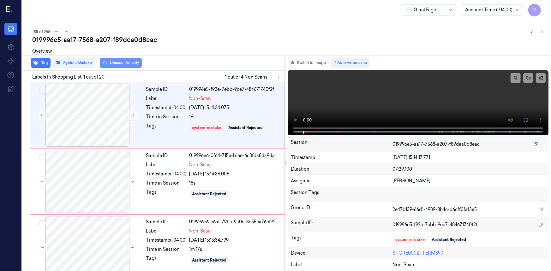
click at [121, 63] on button "Unusual Activity" at bounding box center [121, 63] width 42 height 10
click at [113, 162] on div at bounding box center [87, 181] width 112 height 63
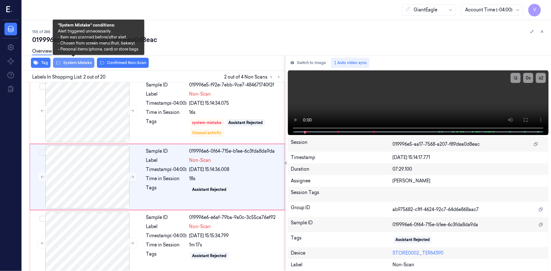
click at [86, 64] on button "System Mistake" at bounding box center [73, 63] width 41 height 10
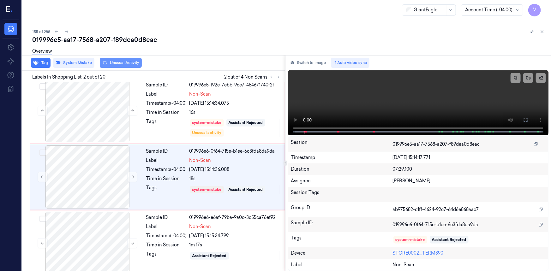
click at [117, 62] on button "Unusual Activity" at bounding box center [121, 63] width 42 height 10
click at [100, 208] on div "Sample ID 019996e6-0f64-715e-b1ee-6c3fda8da9da Label Non-Scan Timestamp (-04:00…" at bounding box center [157, 177] width 255 height 66
click at [110, 230] on div at bounding box center [87, 243] width 112 height 63
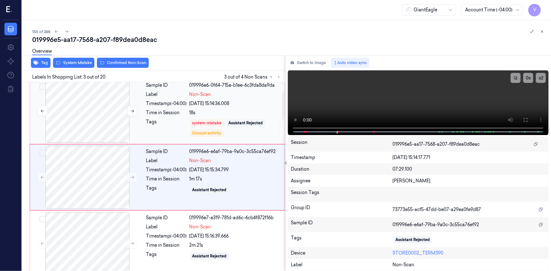
scroll to position [71, 0]
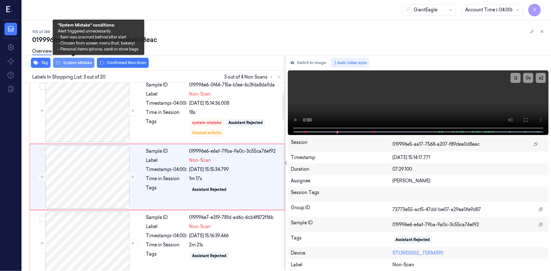
click at [82, 60] on button "System Mistake" at bounding box center [73, 63] width 41 height 10
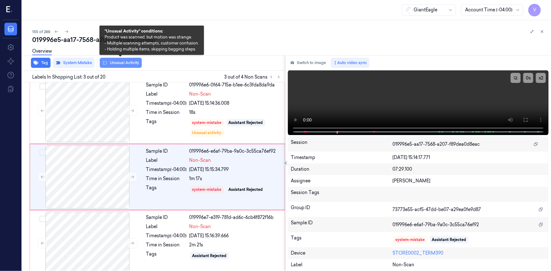
click at [125, 61] on button "Unusual Activity" at bounding box center [121, 63] width 42 height 10
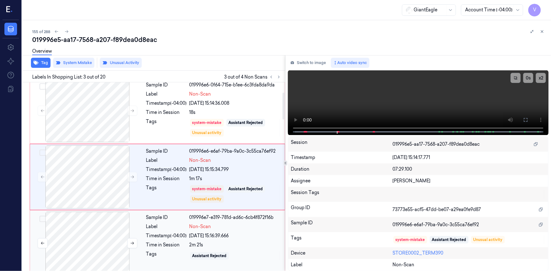
click at [143, 232] on div at bounding box center [87, 243] width 112 height 63
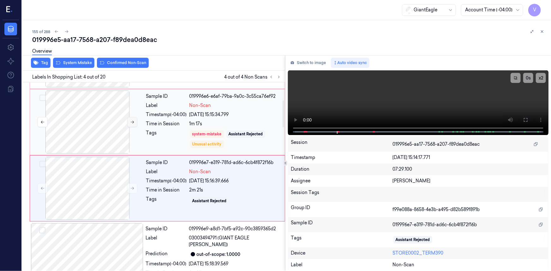
scroll to position [137, 0]
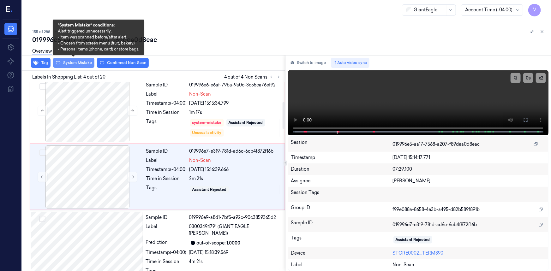
click at [81, 61] on button "System Mistake" at bounding box center [73, 63] width 41 height 10
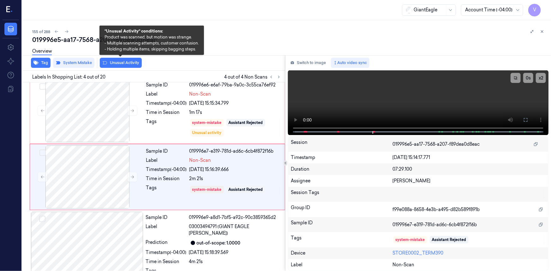
click at [122, 62] on button "Unusual Activity" at bounding box center [121, 63] width 42 height 10
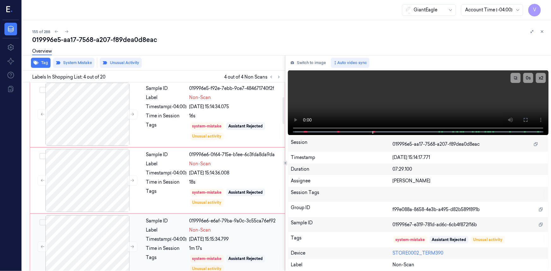
scroll to position [0, 0]
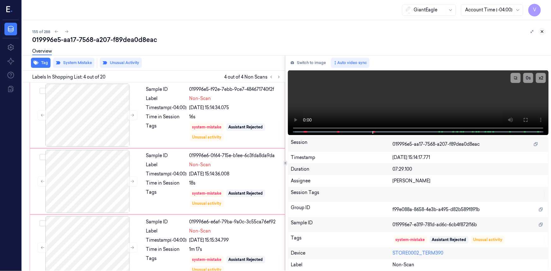
click at [541, 32] on icon at bounding box center [542, 31] width 4 height 4
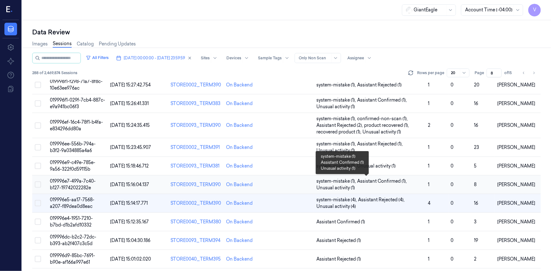
scroll to position [212, 0]
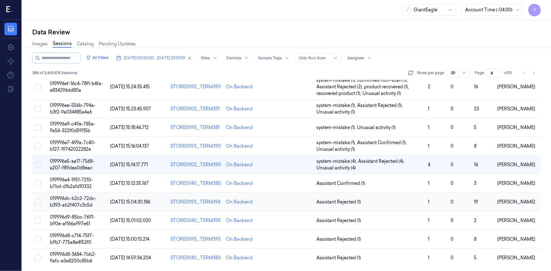
click at [76, 202] on span "019996dc-b2c2-72dc-b393-ab2f407c3c5d" at bounding box center [73, 202] width 46 height 12
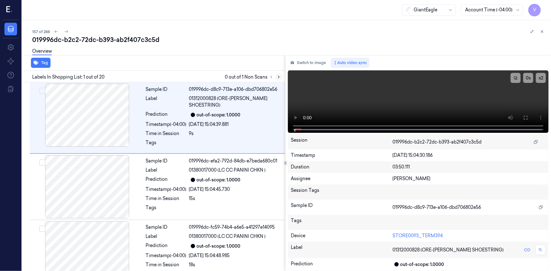
click at [281, 78] on button at bounding box center [279, 77] width 8 height 8
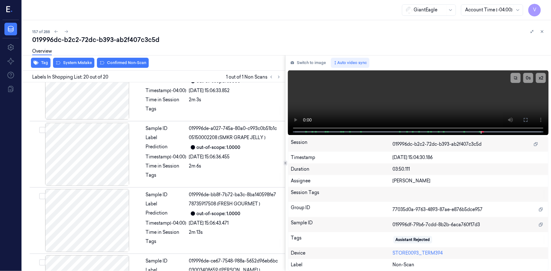
scroll to position [1137, 0]
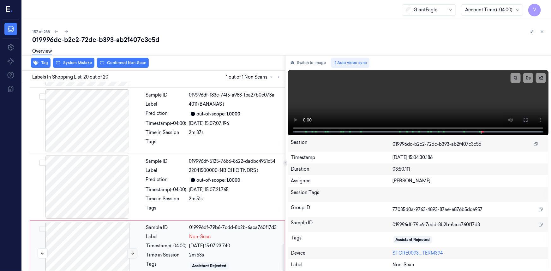
click at [133, 251] on icon at bounding box center [132, 253] width 4 height 4
click at [132, 252] on icon at bounding box center [132, 253] width 3 height 3
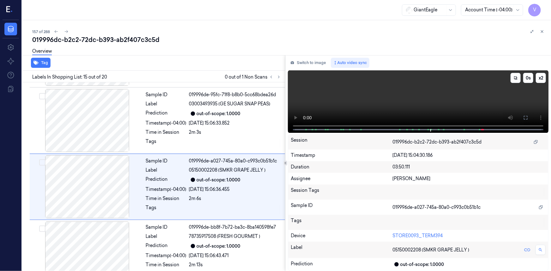
scroll to position [865, 0]
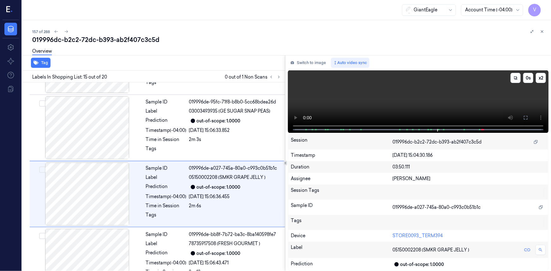
click at [451, 96] on video at bounding box center [418, 101] width 260 height 62
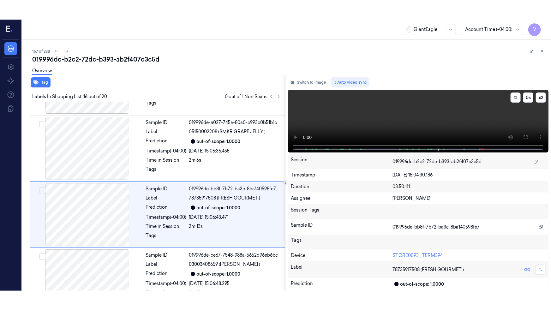
scroll to position [931, 0]
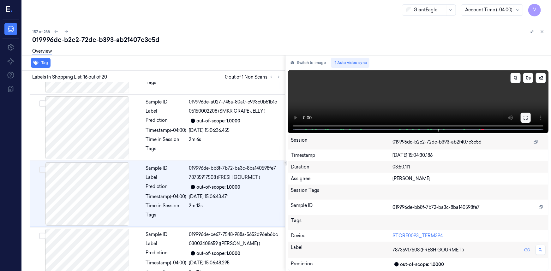
click at [522, 116] on button at bounding box center [525, 118] width 10 height 10
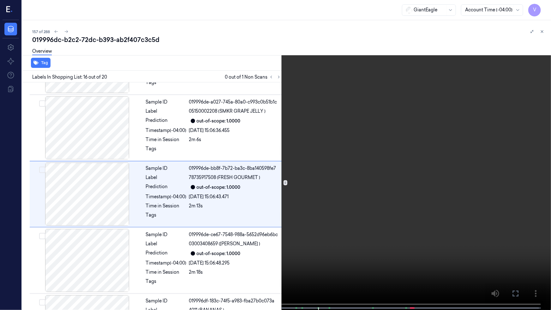
click at [426, 143] on video at bounding box center [275, 155] width 551 height 311
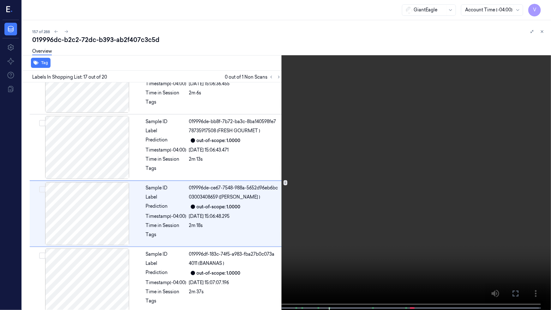
scroll to position [978, 0]
click at [542, 7] on button "x 2" at bounding box center [543, 8] width 10 height 10
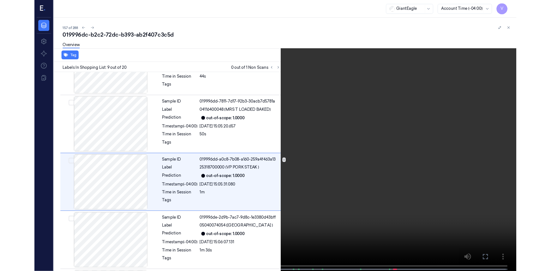
scroll to position [448, 0]
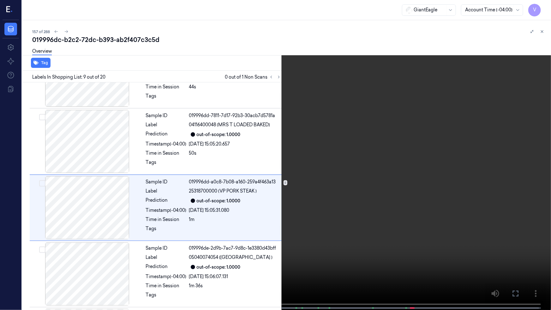
click at [0, 0] on icon at bounding box center [0, 0] width 0 height 0
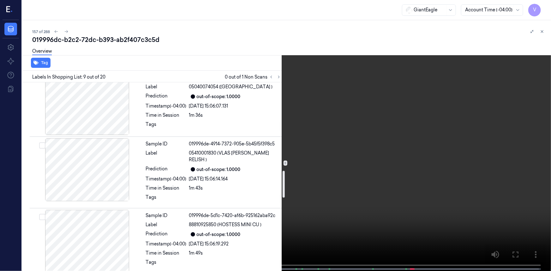
scroll to position [621, 0]
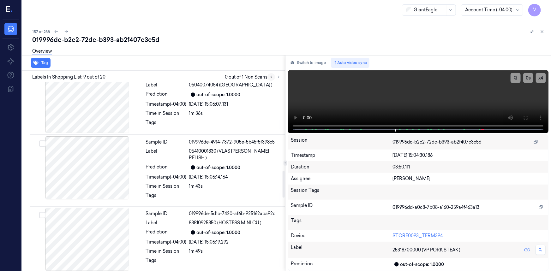
click at [271, 79] on icon at bounding box center [271, 77] width 4 height 4
click at [279, 78] on icon at bounding box center [278, 77] width 4 height 4
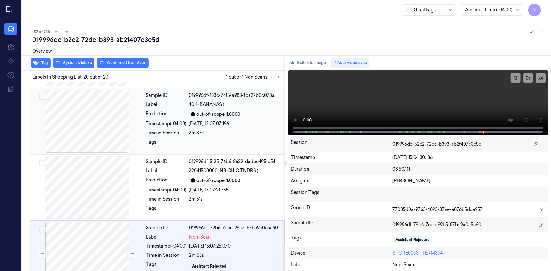
scroll to position [1137, 0]
click at [104, 222] on div at bounding box center [87, 253] width 112 height 63
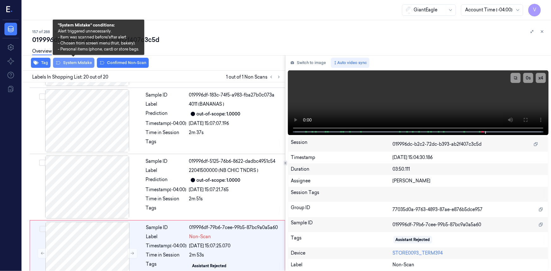
click at [79, 60] on button "System Mistake" at bounding box center [73, 63] width 41 height 10
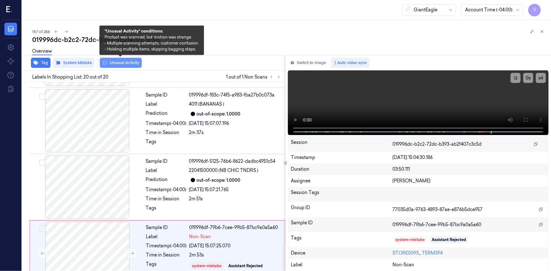
click at [128, 61] on button "Unusual Activity" at bounding box center [121, 63] width 42 height 10
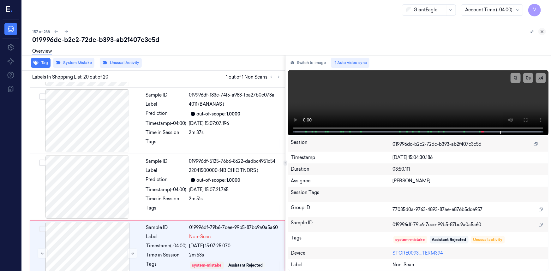
click at [540, 31] on icon at bounding box center [542, 31] width 4 height 4
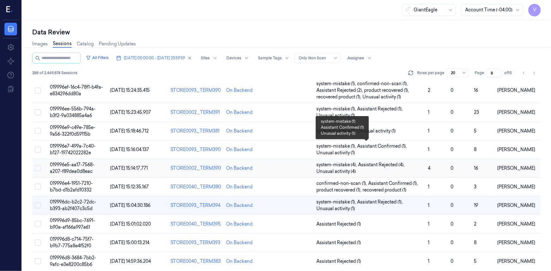
scroll to position [212, 0]
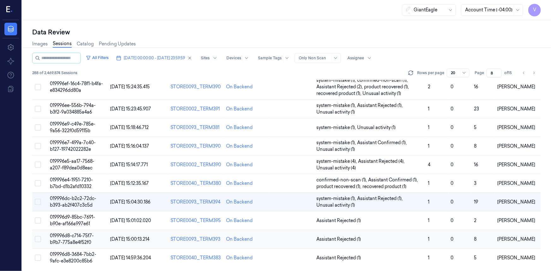
click at [82, 234] on span "019996d8-c714-75f7-b9b7-775a8e4f52f0" at bounding box center [72, 239] width 44 height 12
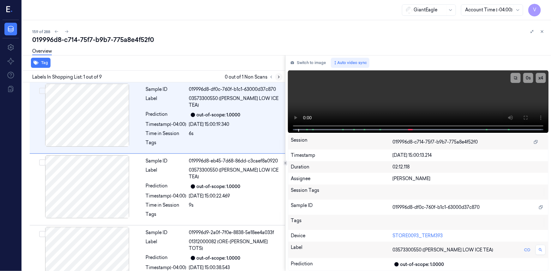
click at [277, 77] on icon at bounding box center [278, 77] width 4 height 4
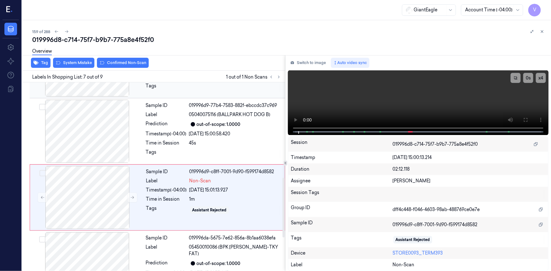
scroll to position [335, 0]
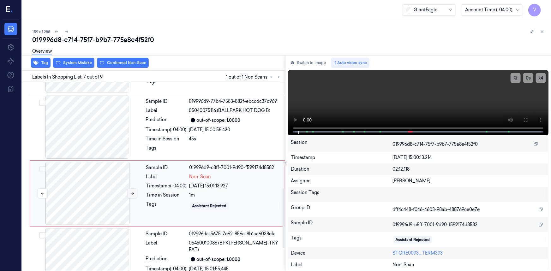
click at [132, 192] on icon at bounding box center [132, 193] width 3 height 3
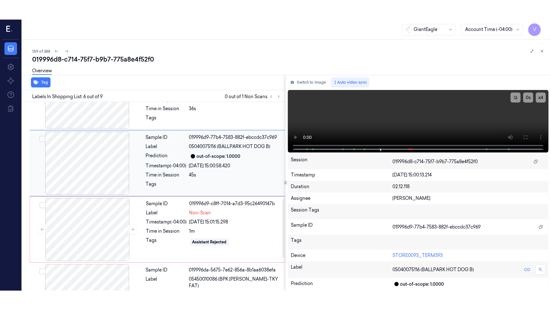
scroll to position [327, 0]
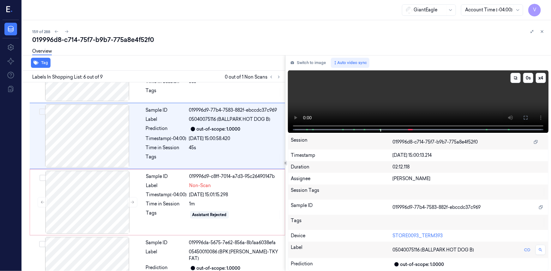
click at [525, 117] on icon at bounding box center [525, 117] width 5 height 5
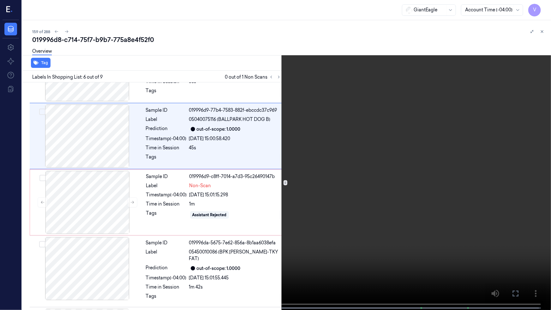
click at [445, 153] on video at bounding box center [275, 155] width 551 height 311
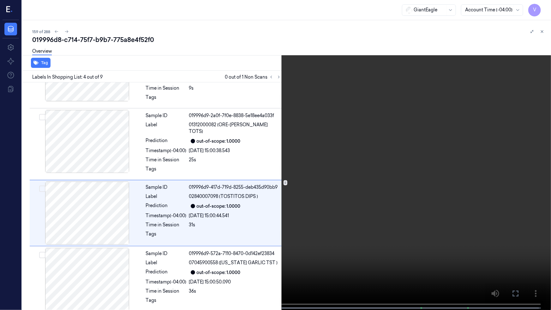
scroll to position [117, 0]
click at [188, 225] on video at bounding box center [275, 155] width 551 height 311
click at [542, 6] on button "x 4" at bounding box center [543, 8] width 10 height 10
click at [542, 8] on button "x 1" at bounding box center [543, 8] width 10 height 10
click at [312, 215] on video at bounding box center [275, 155] width 551 height 311
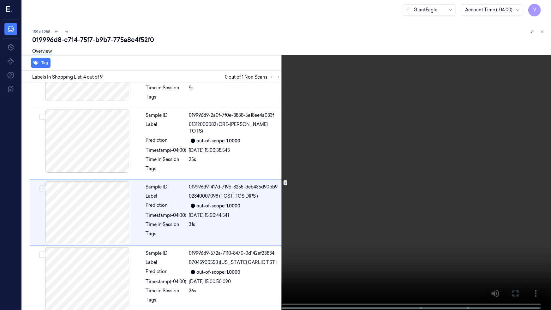
click at [360, 256] on video at bounding box center [275, 155] width 551 height 311
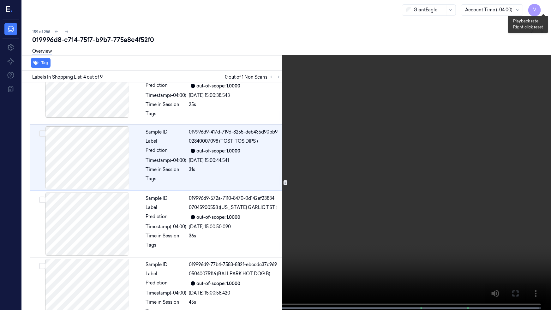
click at [544, 7] on button "x 2" at bounding box center [543, 8] width 10 height 10
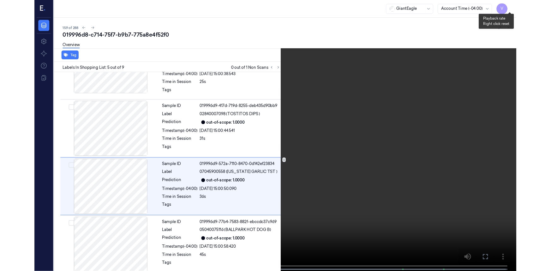
scroll to position [184, 0]
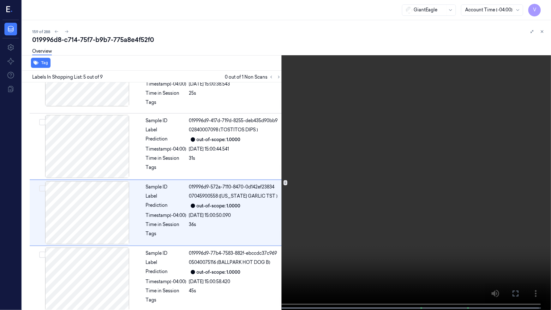
click at [469, 155] on video at bounding box center [275, 155] width 551 height 311
click at [0, 0] on button at bounding box center [0, 0] width 0 height 0
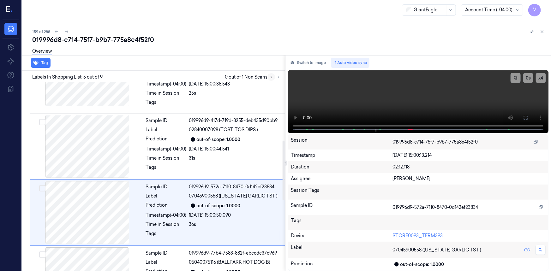
click at [269, 77] on icon at bounding box center [271, 77] width 4 height 4
click at [278, 78] on icon at bounding box center [278, 77] width 1 height 2
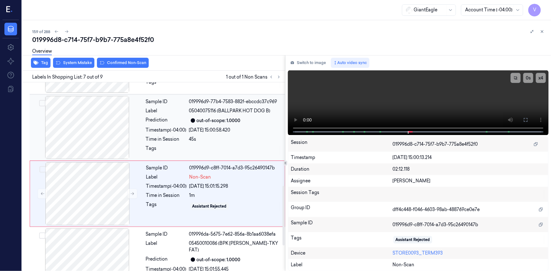
scroll to position [335, 0]
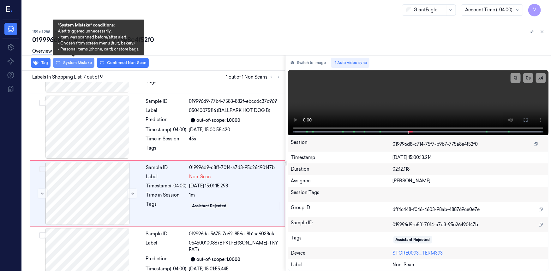
click at [85, 62] on button "System Mistake" at bounding box center [73, 63] width 41 height 10
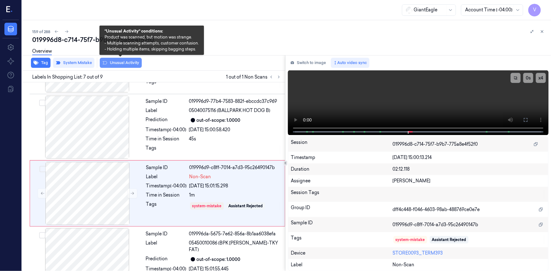
click at [123, 62] on button "Unusual Activity" at bounding box center [121, 63] width 42 height 10
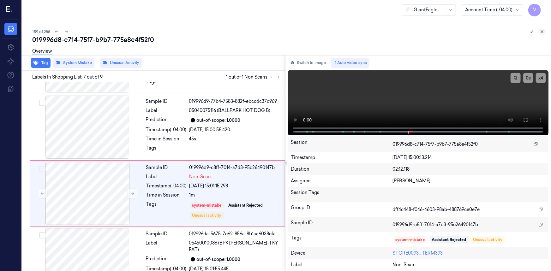
click at [542, 32] on icon at bounding box center [542, 32] width 2 height 2
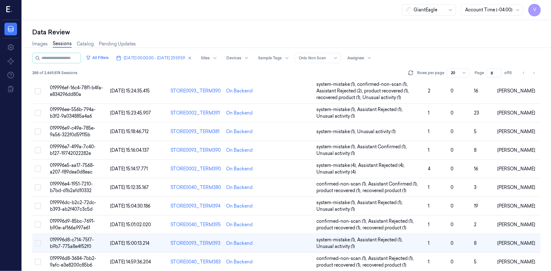
scroll to position [212, 0]
